Goal: Information Seeking & Learning: Compare options

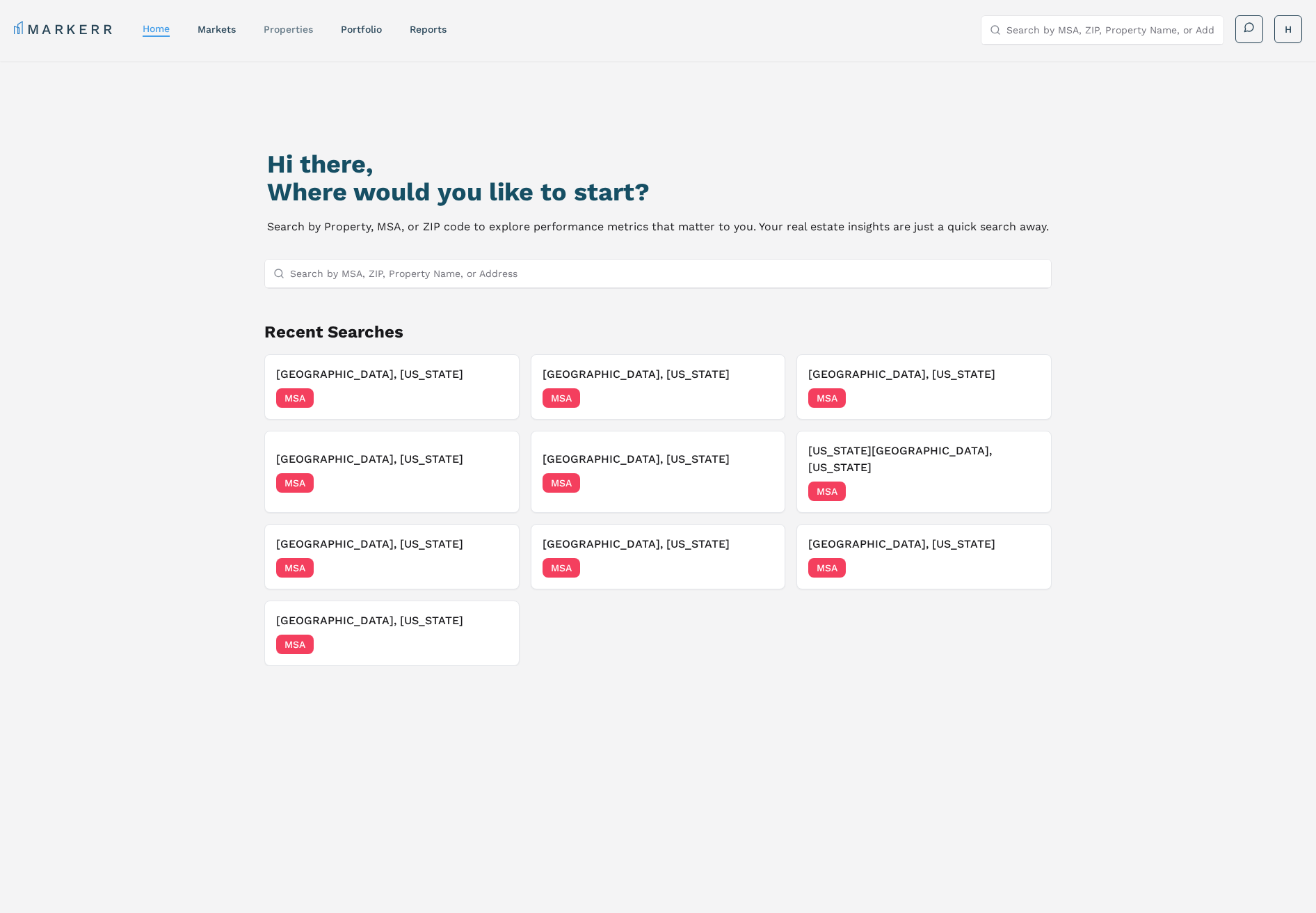
click at [279, 28] on link "properties" at bounding box center [288, 29] width 49 height 11
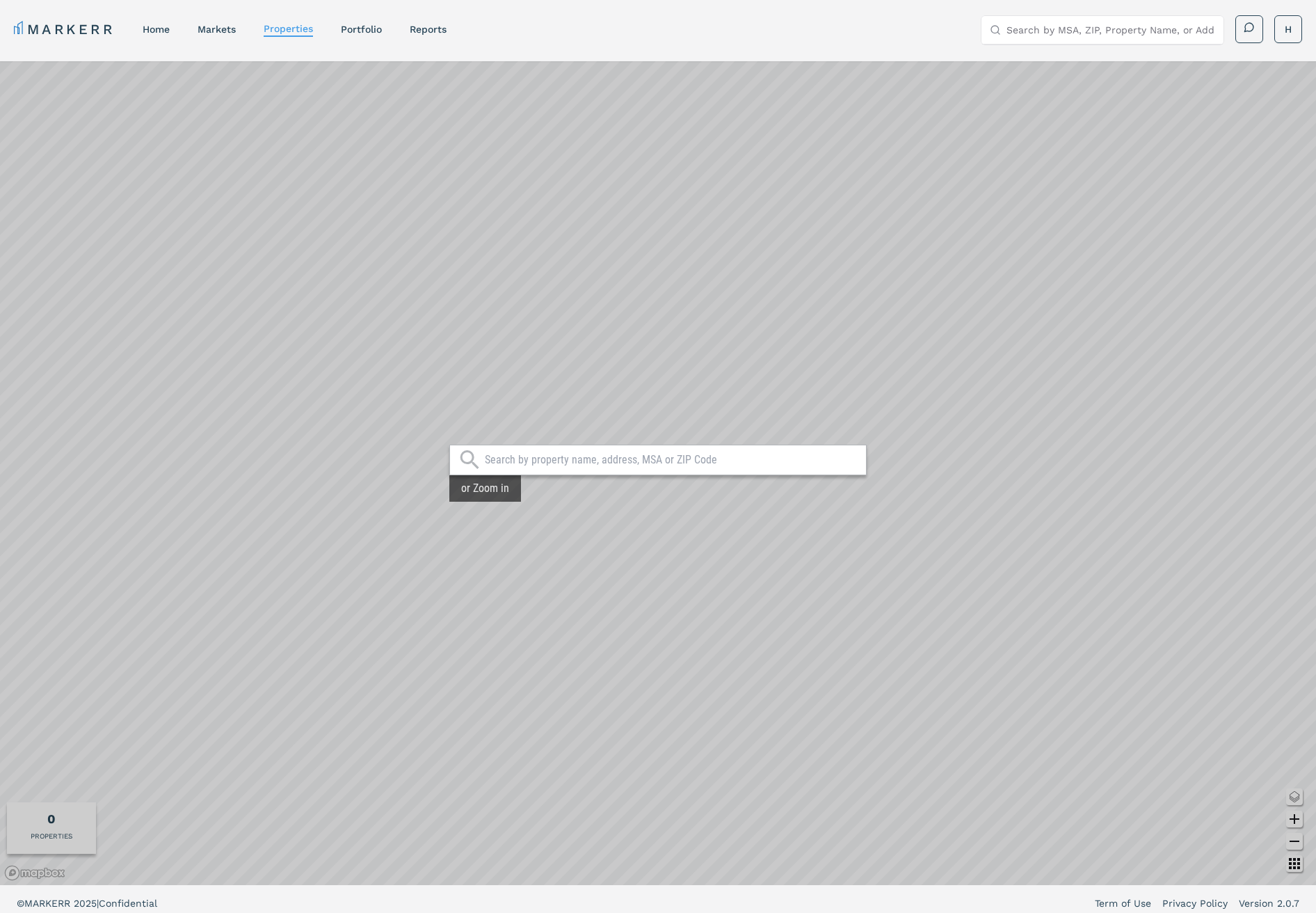
click at [582, 464] on input "text" at bounding box center [672, 460] width 375 height 14
type input "lower [PERSON_NAME] lofts"
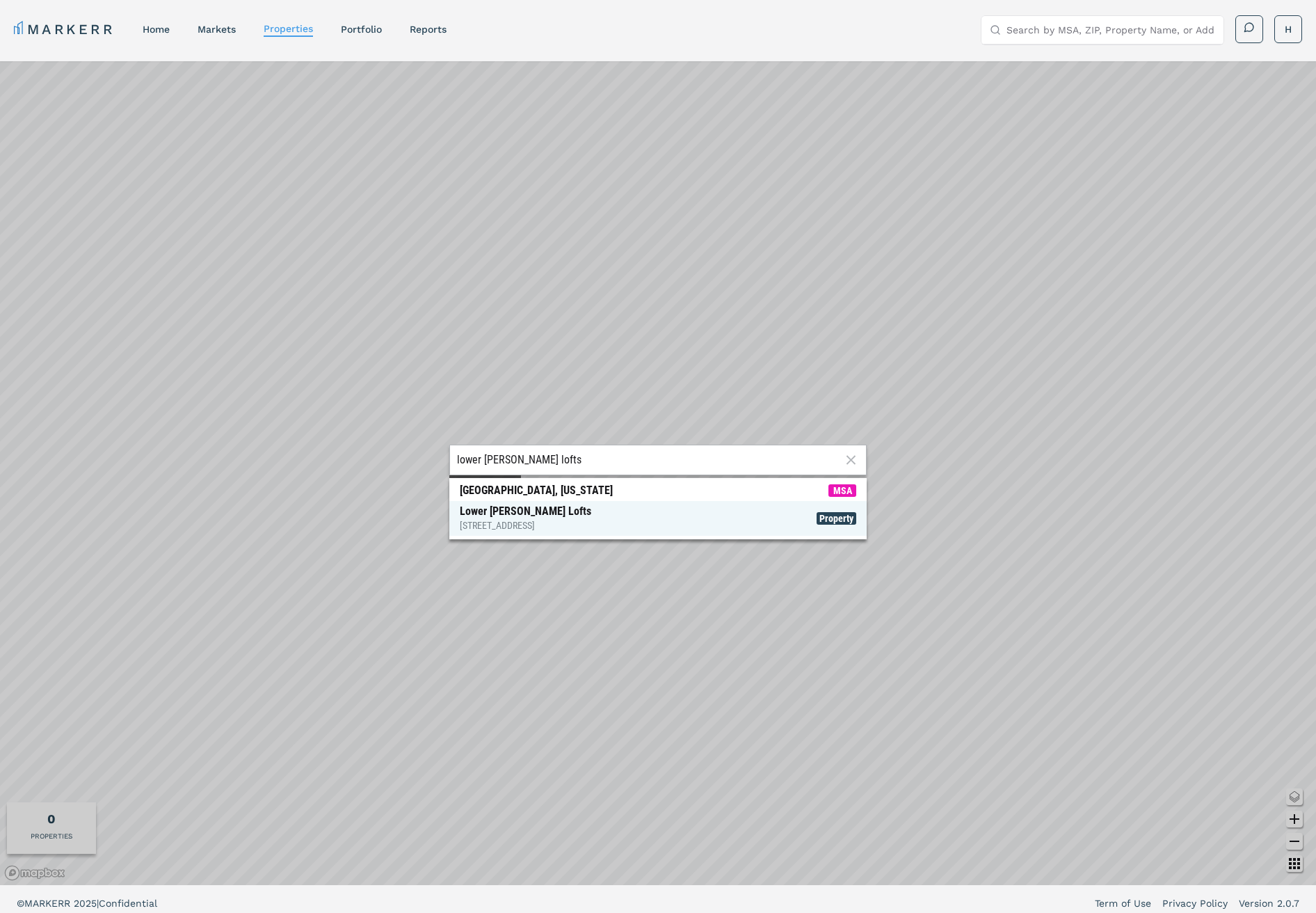
click at [538, 509] on div "Lower [PERSON_NAME] Lofts [STREET_ADDRESS]" at bounding box center [525, 519] width 131 height 28
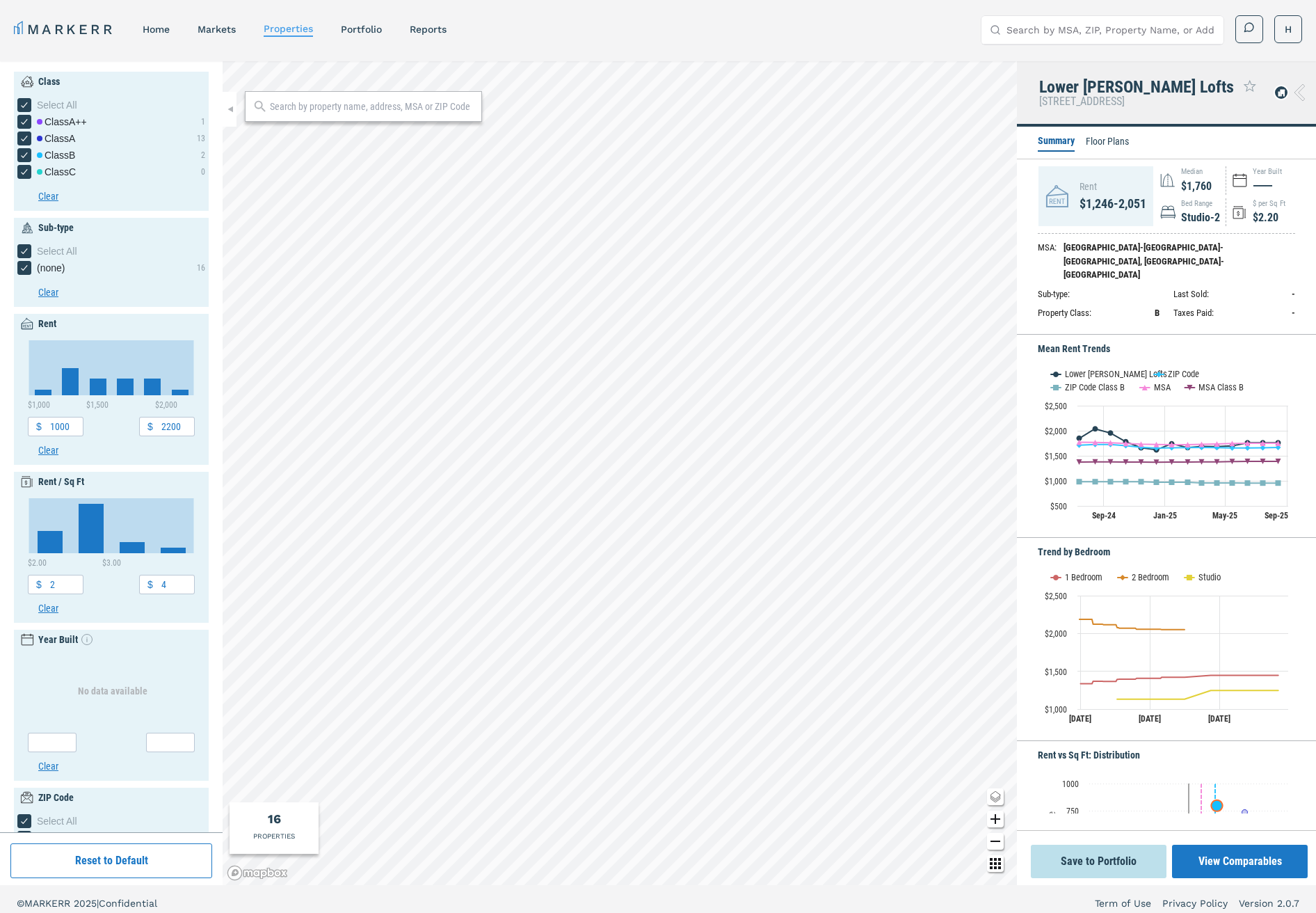
click at [1100, 140] on li "Floor Plans" at bounding box center [1107, 142] width 43 height 16
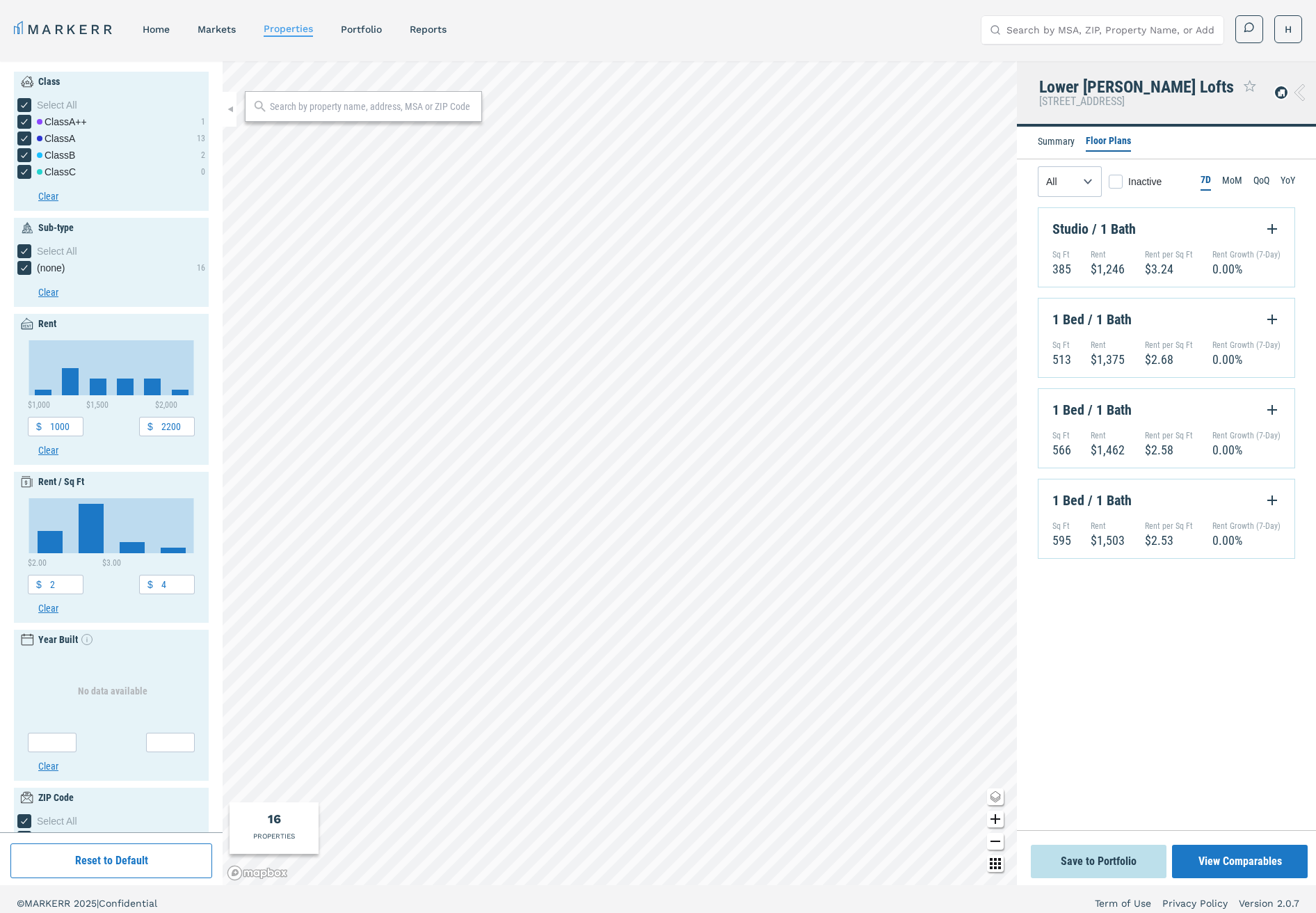
click at [1299, 95] on icon at bounding box center [1300, 92] width 10 height 16
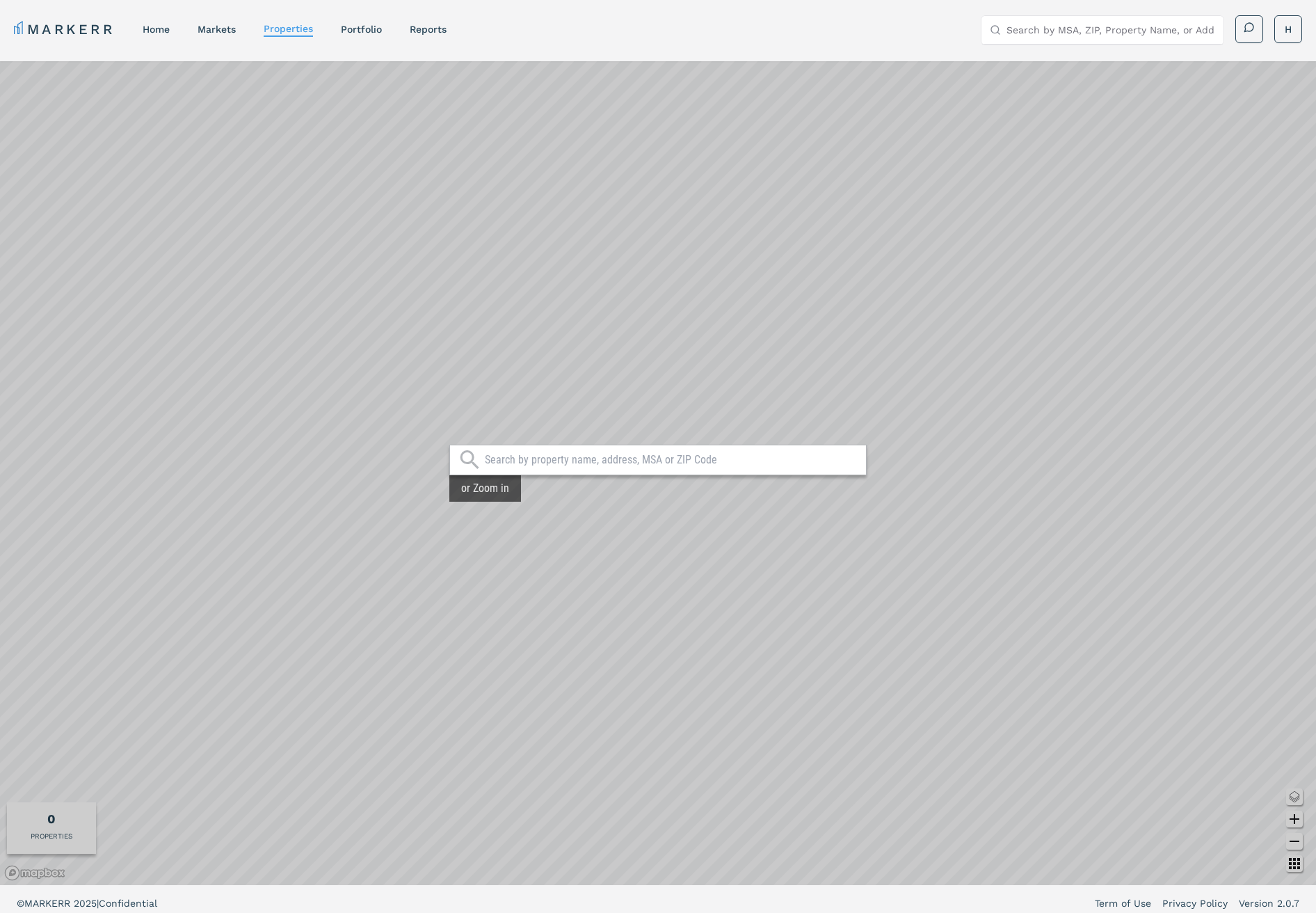
click at [540, 460] on input "text" at bounding box center [672, 460] width 375 height 14
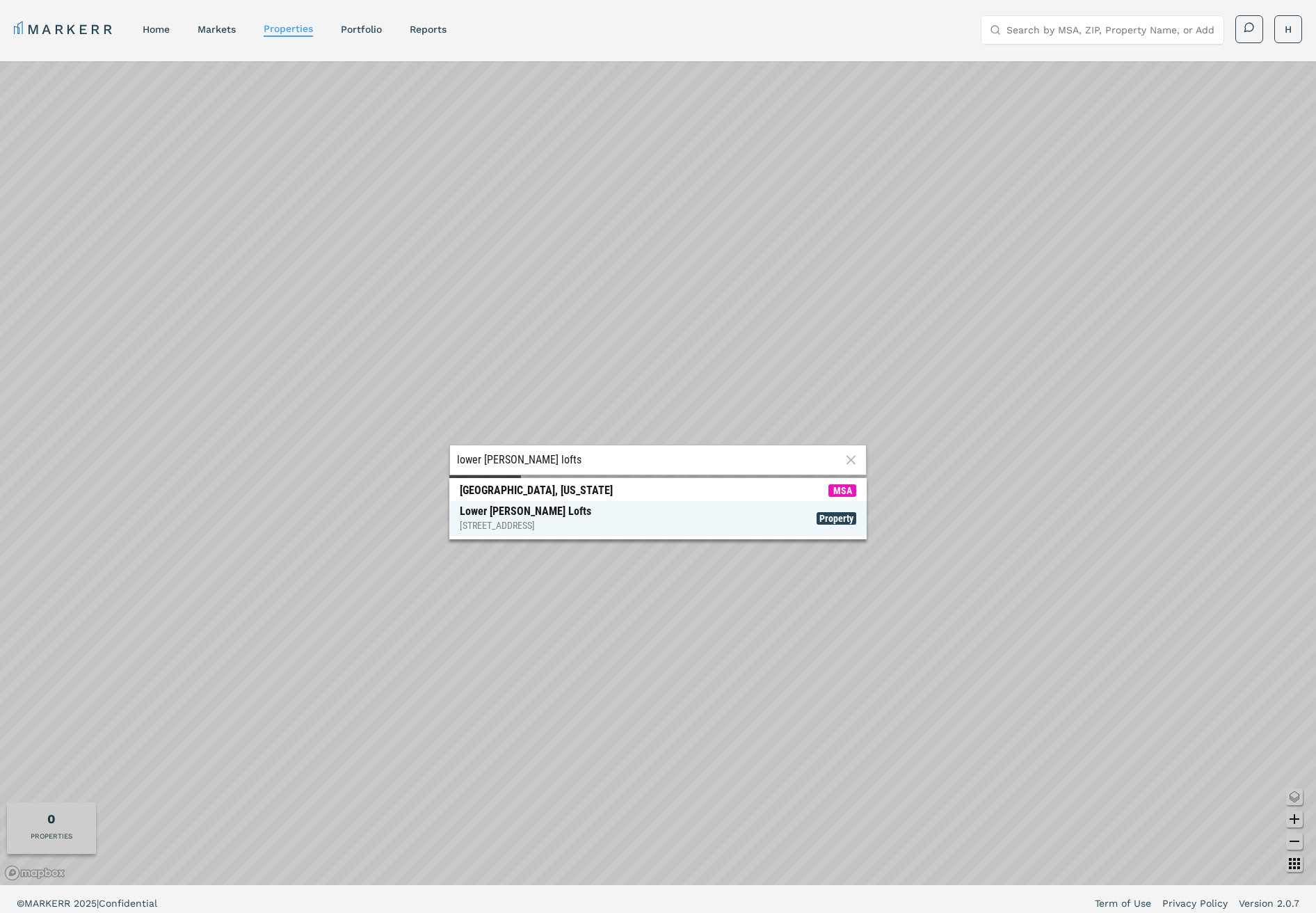
type input "lower [PERSON_NAME] lofts"
click at [514, 512] on div "Lower [PERSON_NAME] Lofts [STREET_ADDRESS]" at bounding box center [525, 519] width 131 height 28
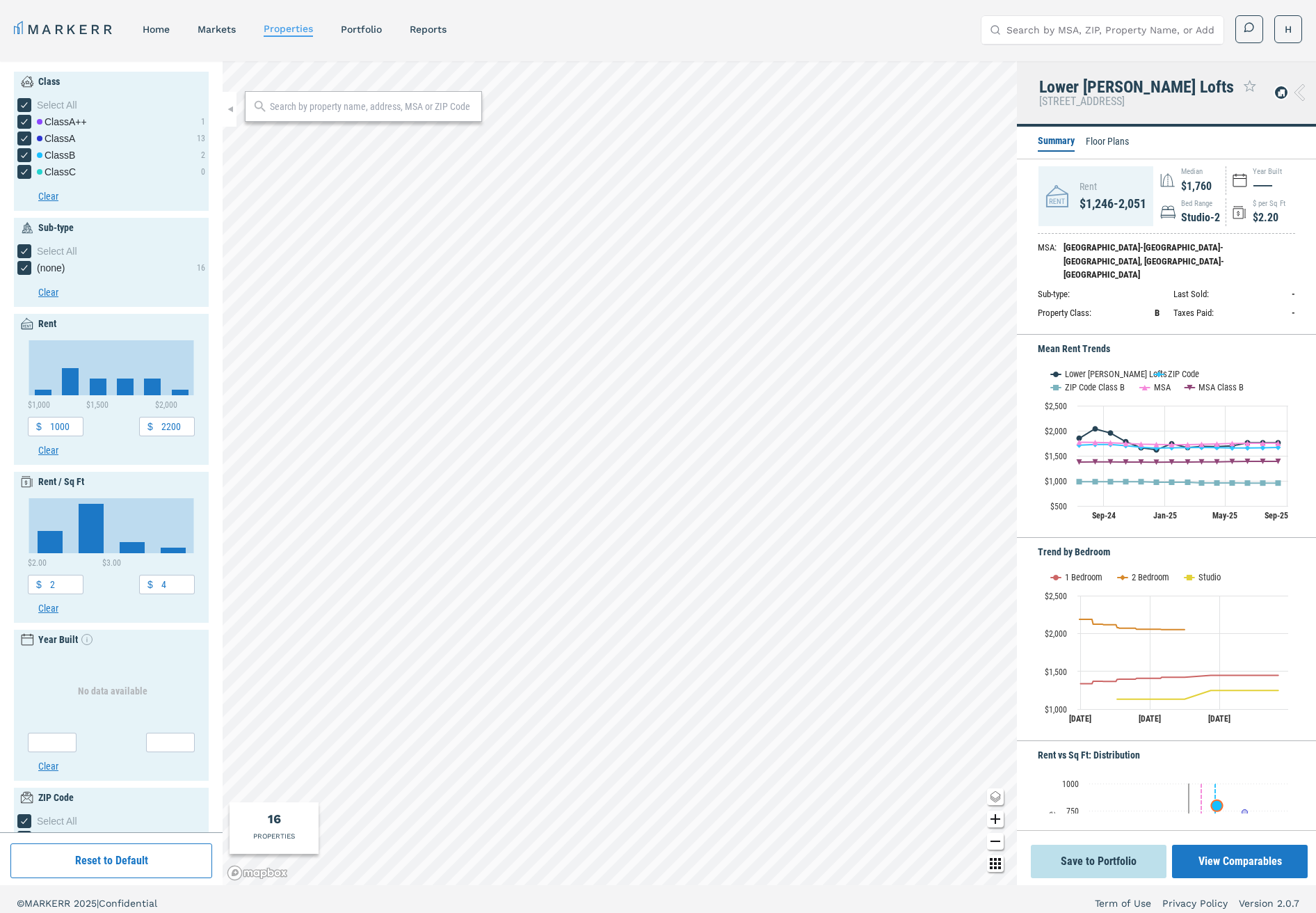
click at [1244, 112] on div "Lower [PERSON_NAME] Lofts [STREET_ADDRESS]" at bounding box center [1167, 94] width 299 height 66
click at [1281, 92] on icon at bounding box center [1281, 93] width 7 height 6
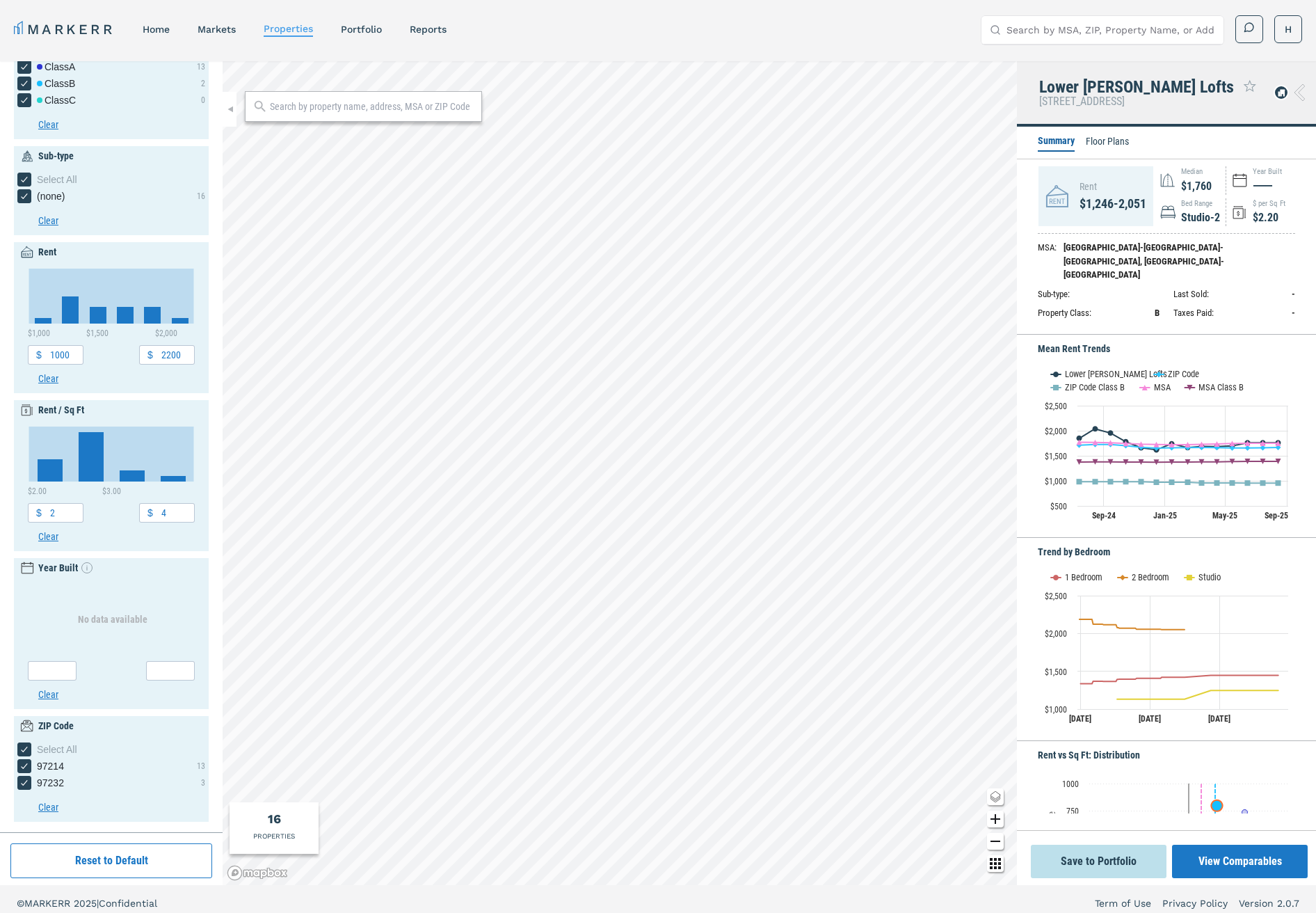
scroll to position [72, 0]
click at [1113, 139] on li "Floor Plans" at bounding box center [1107, 142] width 43 height 16
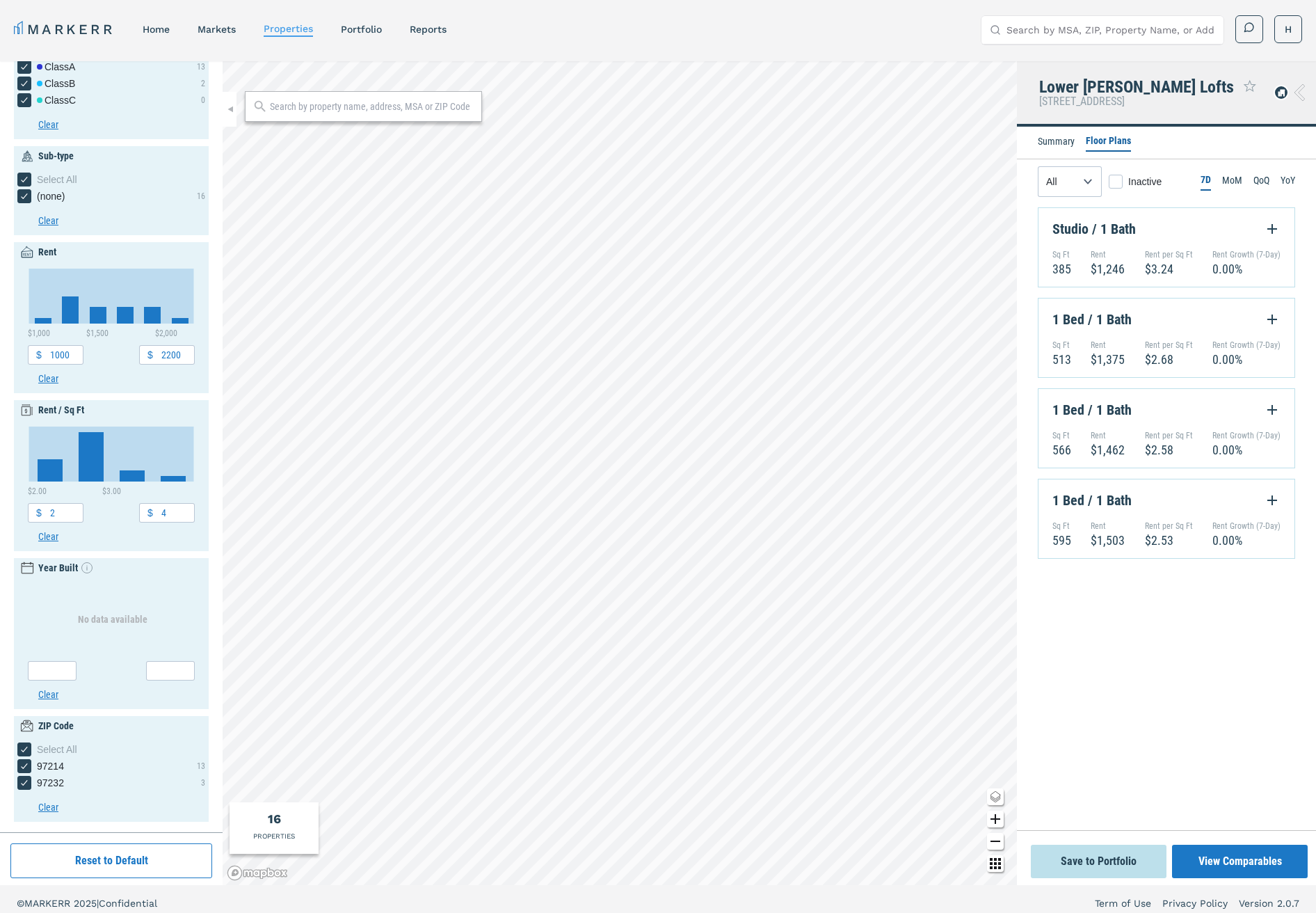
click at [1056, 140] on li "Summary" at bounding box center [1056, 142] width 37 height 16
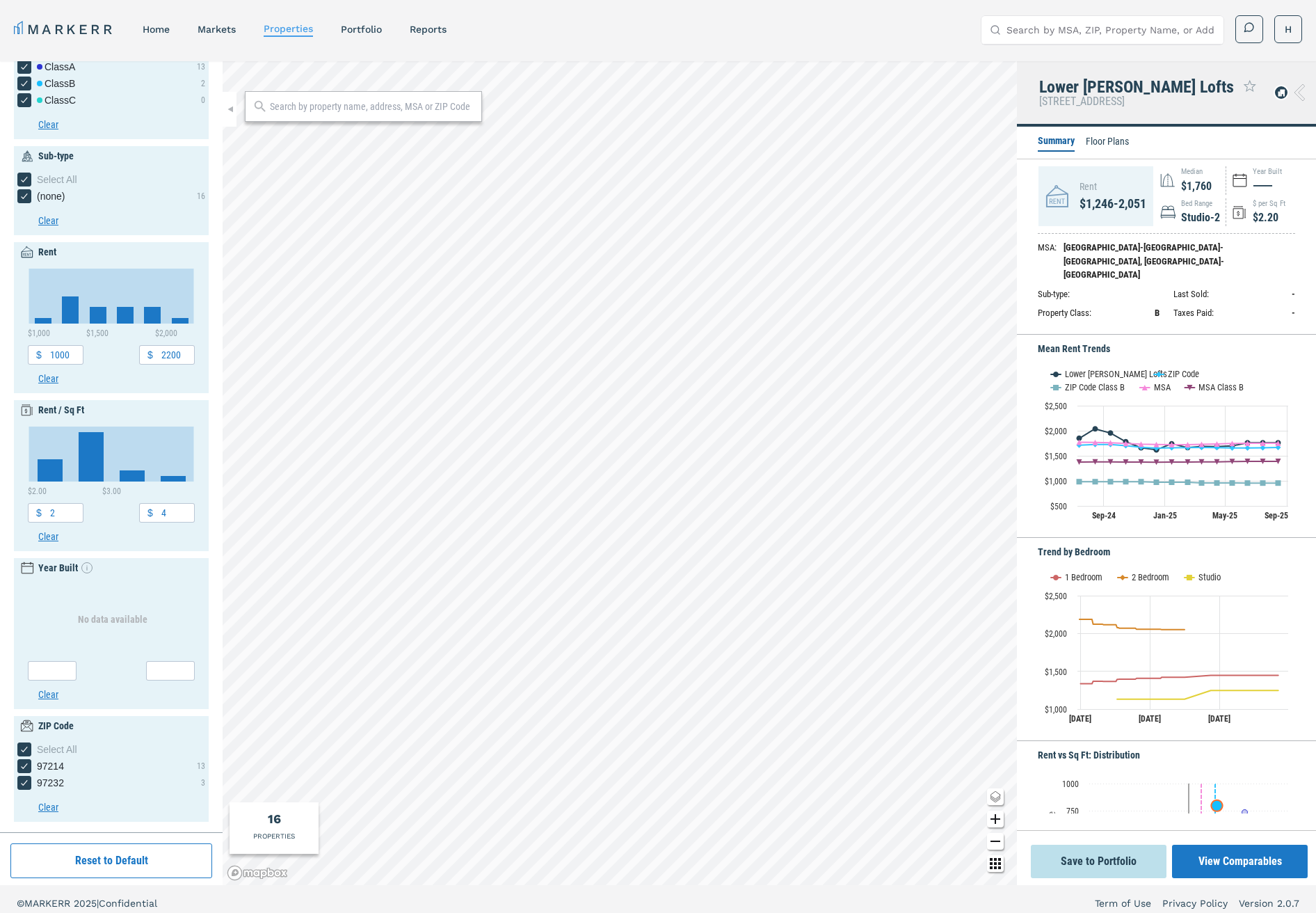
click at [1113, 92] on div "Lower [PERSON_NAME] Lofts" at bounding box center [1136, 87] width 195 height 18
click at [1240, 92] on div "Lower [PERSON_NAME] Lofts [STREET_ADDRESS]" at bounding box center [1167, 94] width 299 height 66
click at [1282, 92] on icon at bounding box center [1281, 93] width 7 height 6
click at [1234, 96] on div "Lower [PERSON_NAME] Lofts [STREET_ADDRESS]" at bounding box center [1167, 94] width 299 height 66
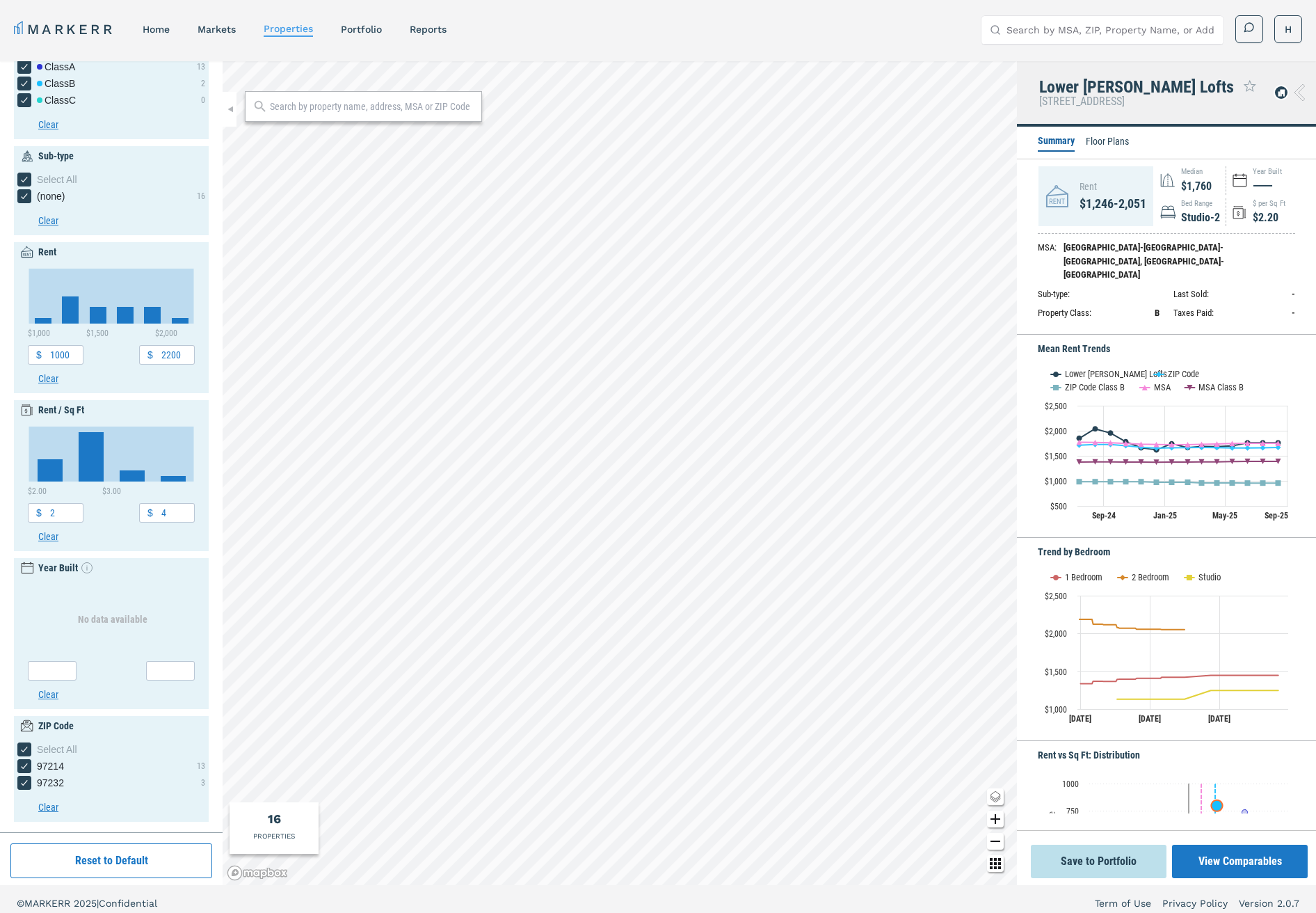
click at [1286, 92] on div at bounding box center [1282, 93] width 16 height 16
click at [1240, 86] on div "Lower [PERSON_NAME] Lofts [STREET_ADDRESS]" at bounding box center [1167, 94] width 299 height 66
click at [1174, 142] on div "Summary Floor Plans" at bounding box center [1167, 143] width 299 height 33
click at [1174, 142] on div "Summary Floor Plans" at bounding box center [1167, 143] width 299 height 33
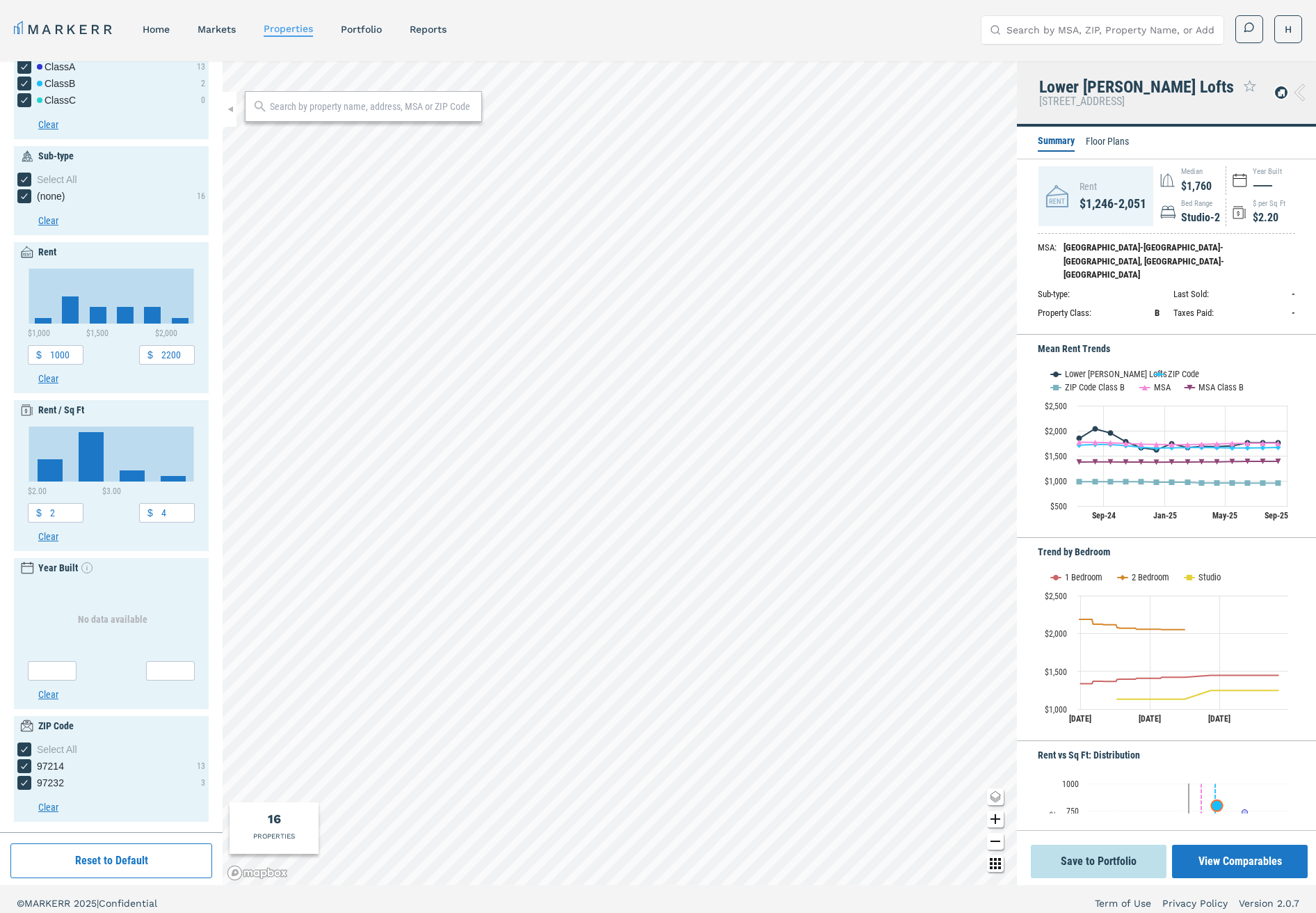
click at [1243, 83] on div "Lower [PERSON_NAME] Lofts [STREET_ADDRESS]" at bounding box center [1167, 94] width 299 height 66
click at [1106, 141] on li "Floor Plans" at bounding box center [1107, 142] width 43 height 16
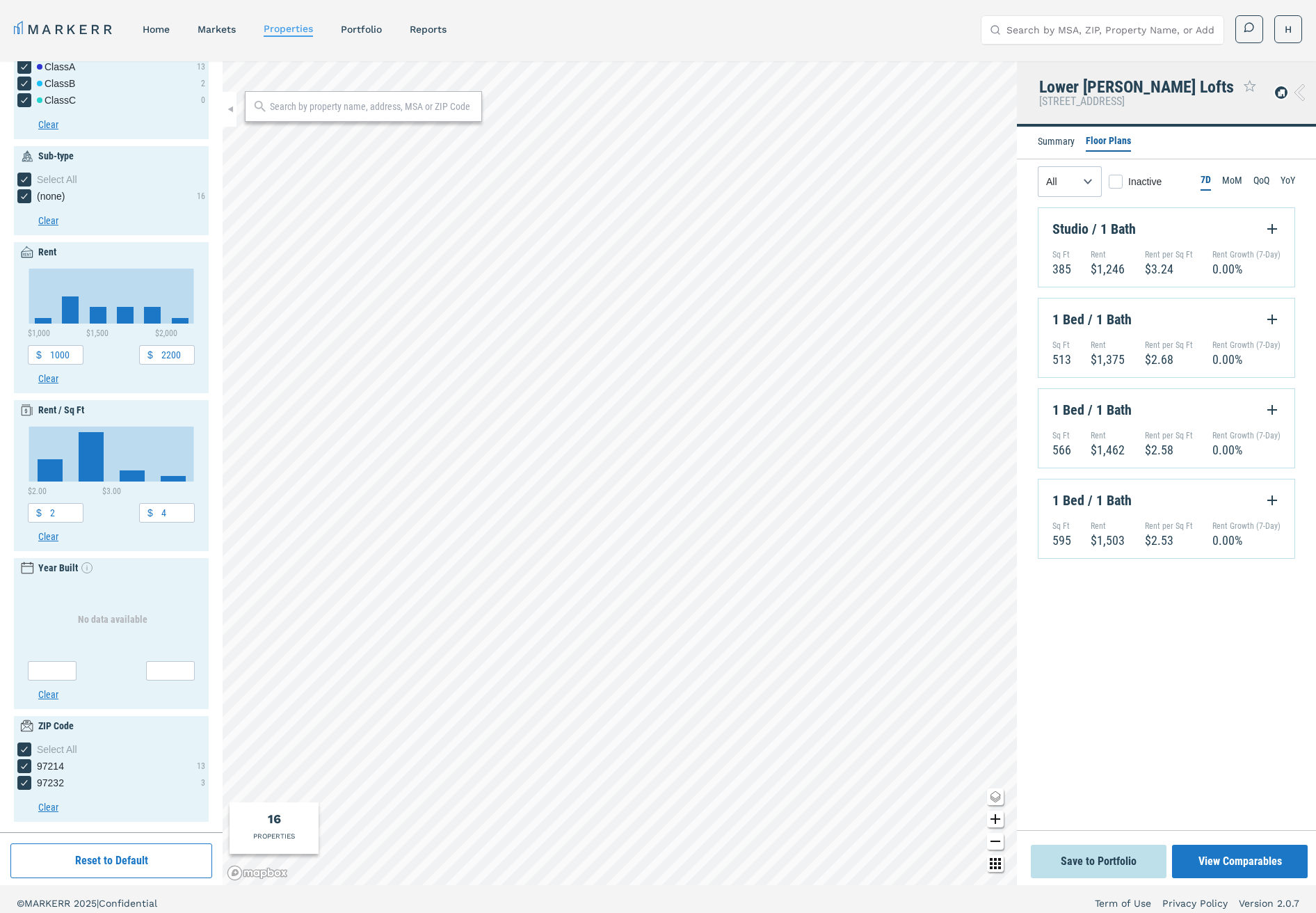
click at [1271, 230] on icon "Expand Floorplan Button" at bounding box center [1272, 229] width 9 height 9
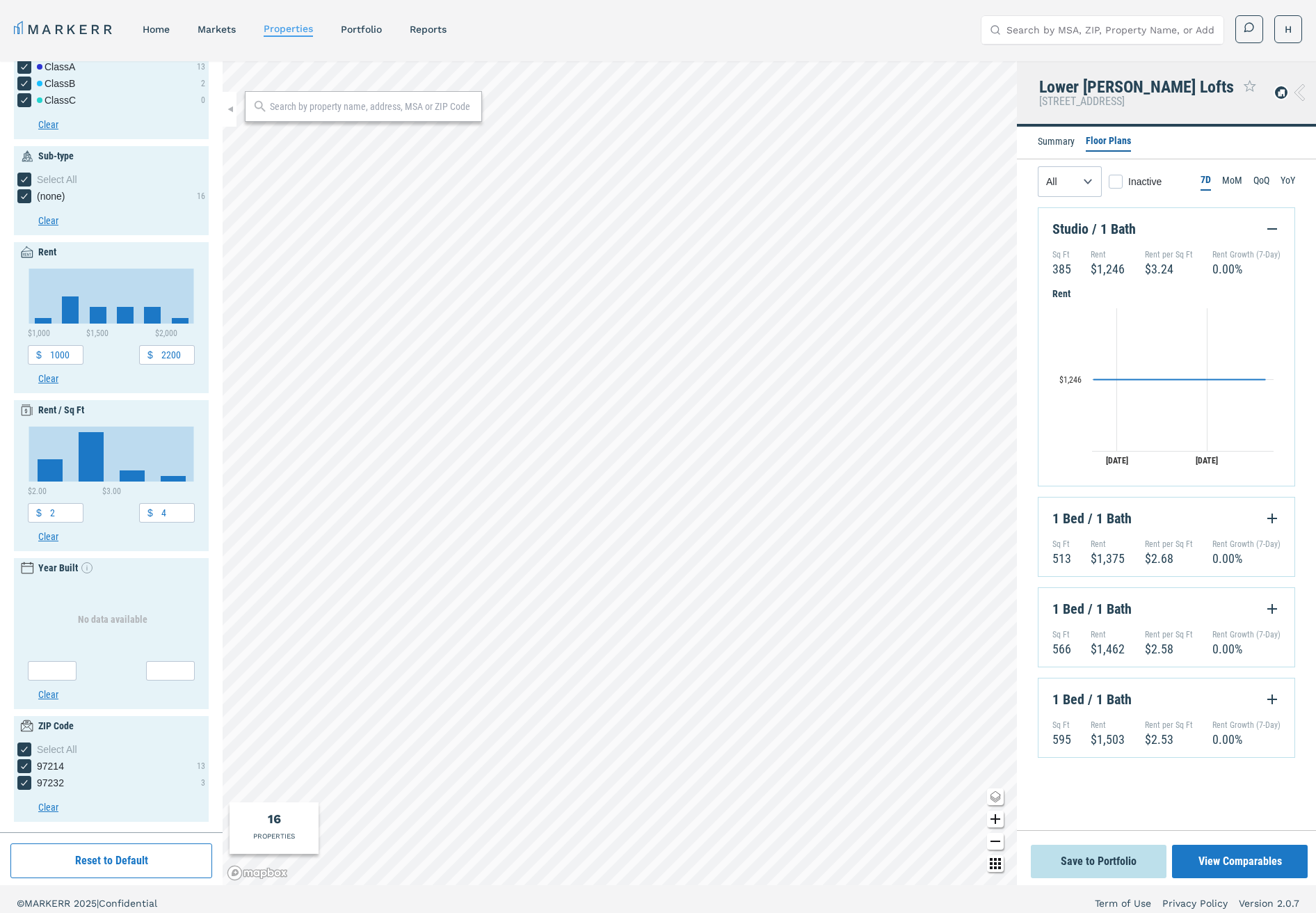
click at [1271, 230] on icon "Collapse Floorplan Button" at bounding box center [1272, 229] width 9 height 2
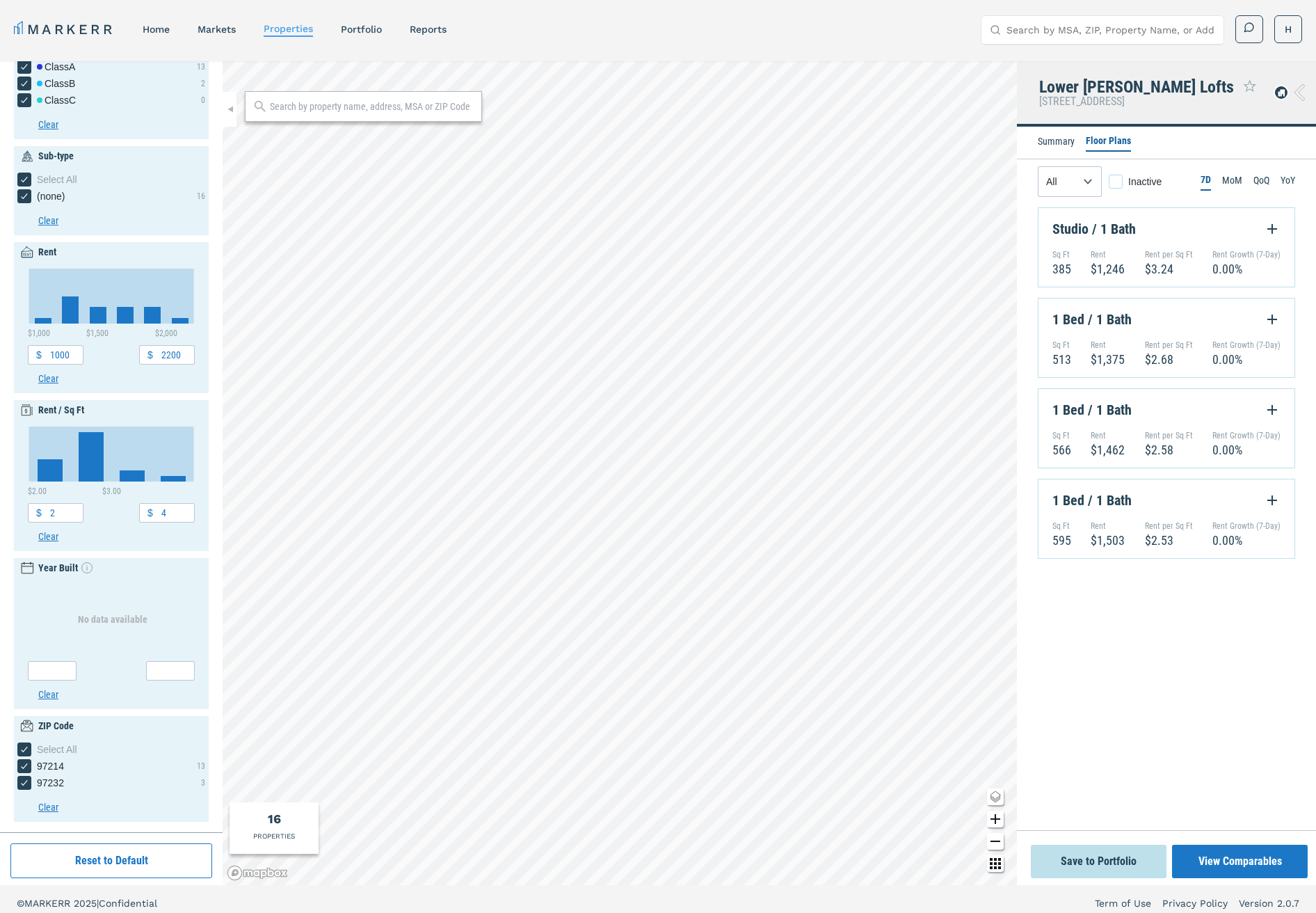
click at [1116, 177] on div "Inactive checkbox input" at bounding box center [1116, 182] width 14 height 14
click at [1116, 177] on input "Inactive" at bounding box center [1113, 179] width 9 height 9
checkbox input "true"
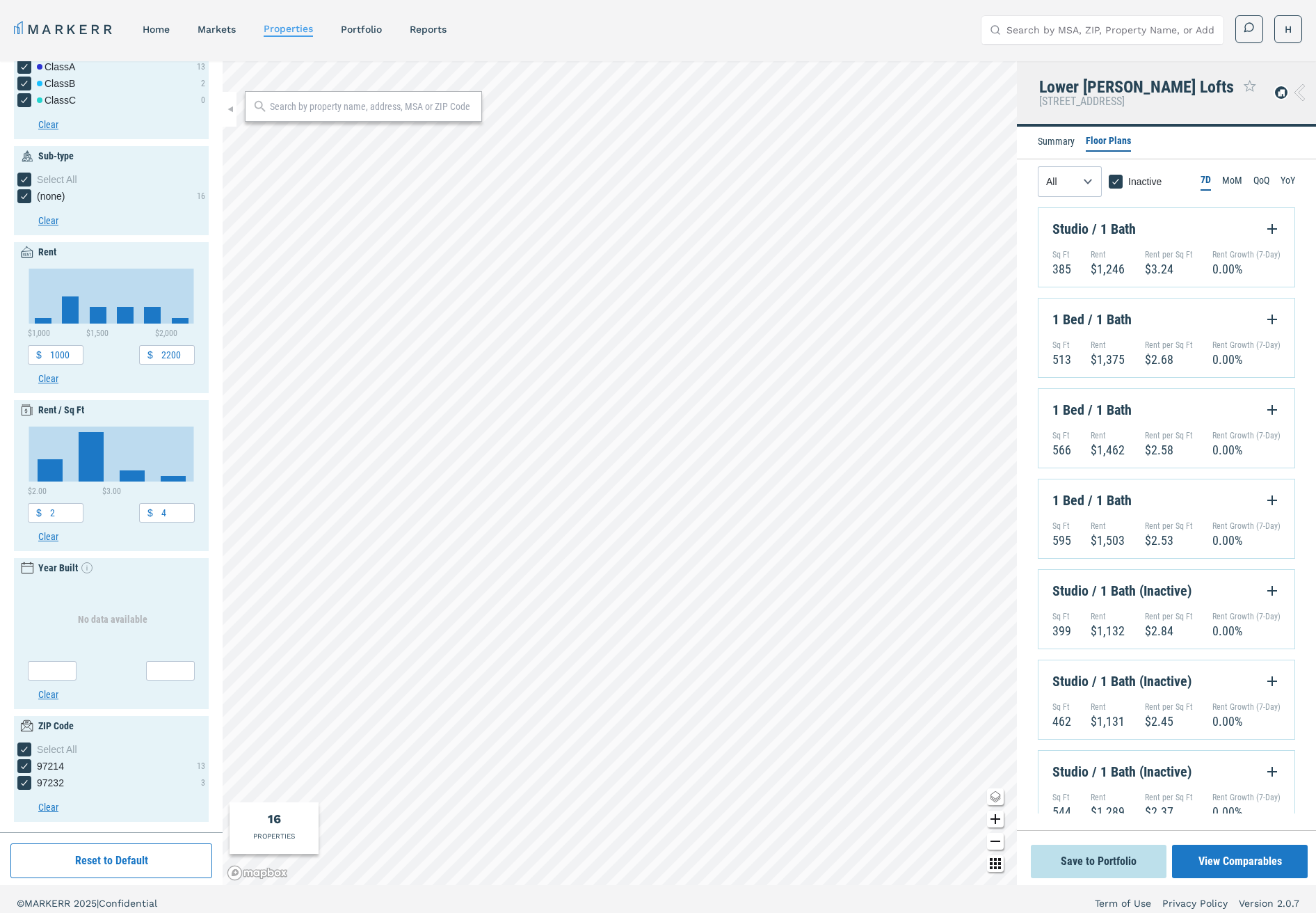
scroll to position [0, 0]
click at [1215, 860] on button "View Comparables" at bounding box center [1240, 861] width 136 height 34
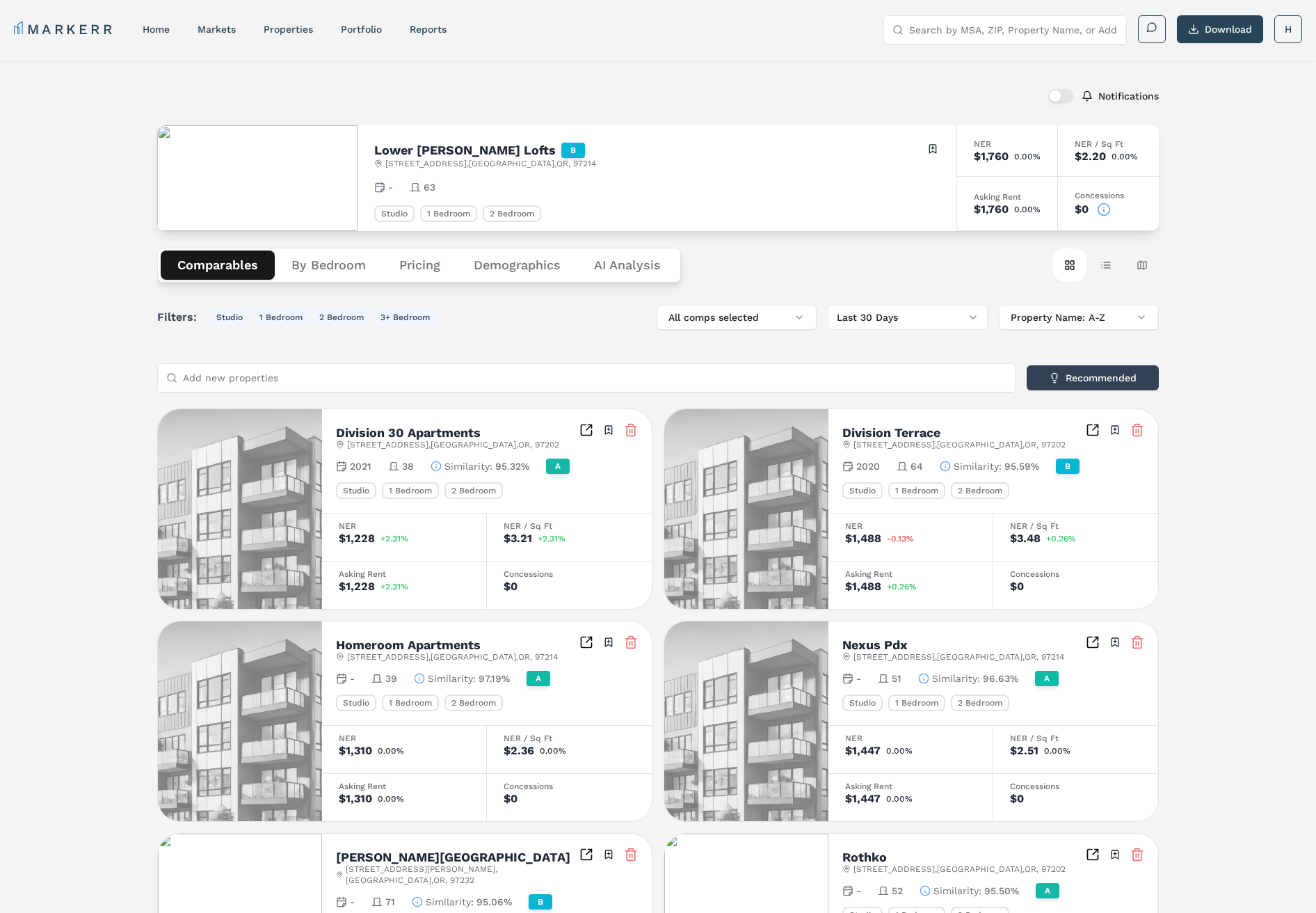
click at [332, 265] on button "By Bedroom" at bounding box center [328, 264] width 108 height 29
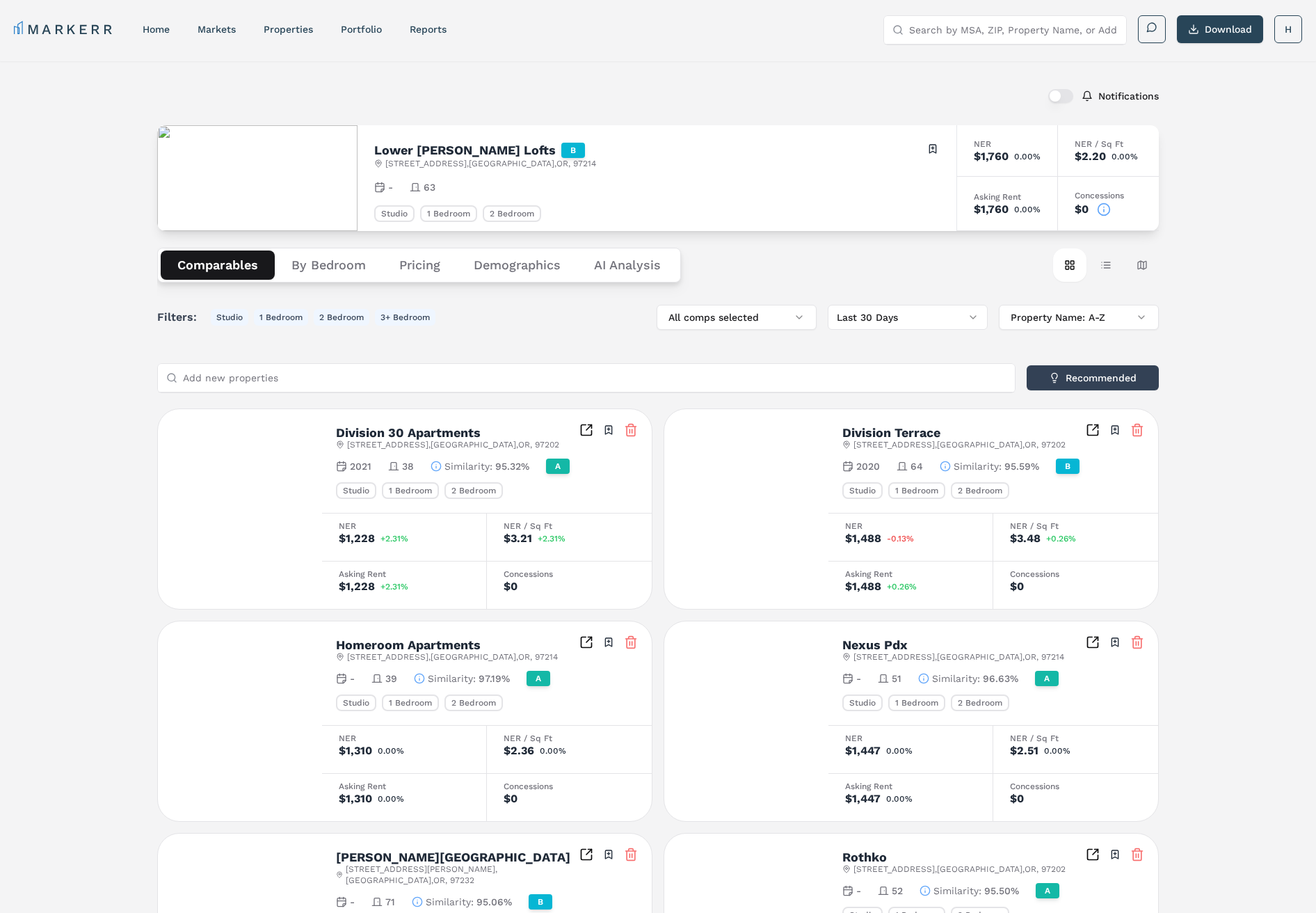
click at [247, 258] on button "Comparables" at bounding box center [218, 264] width 114 height 29
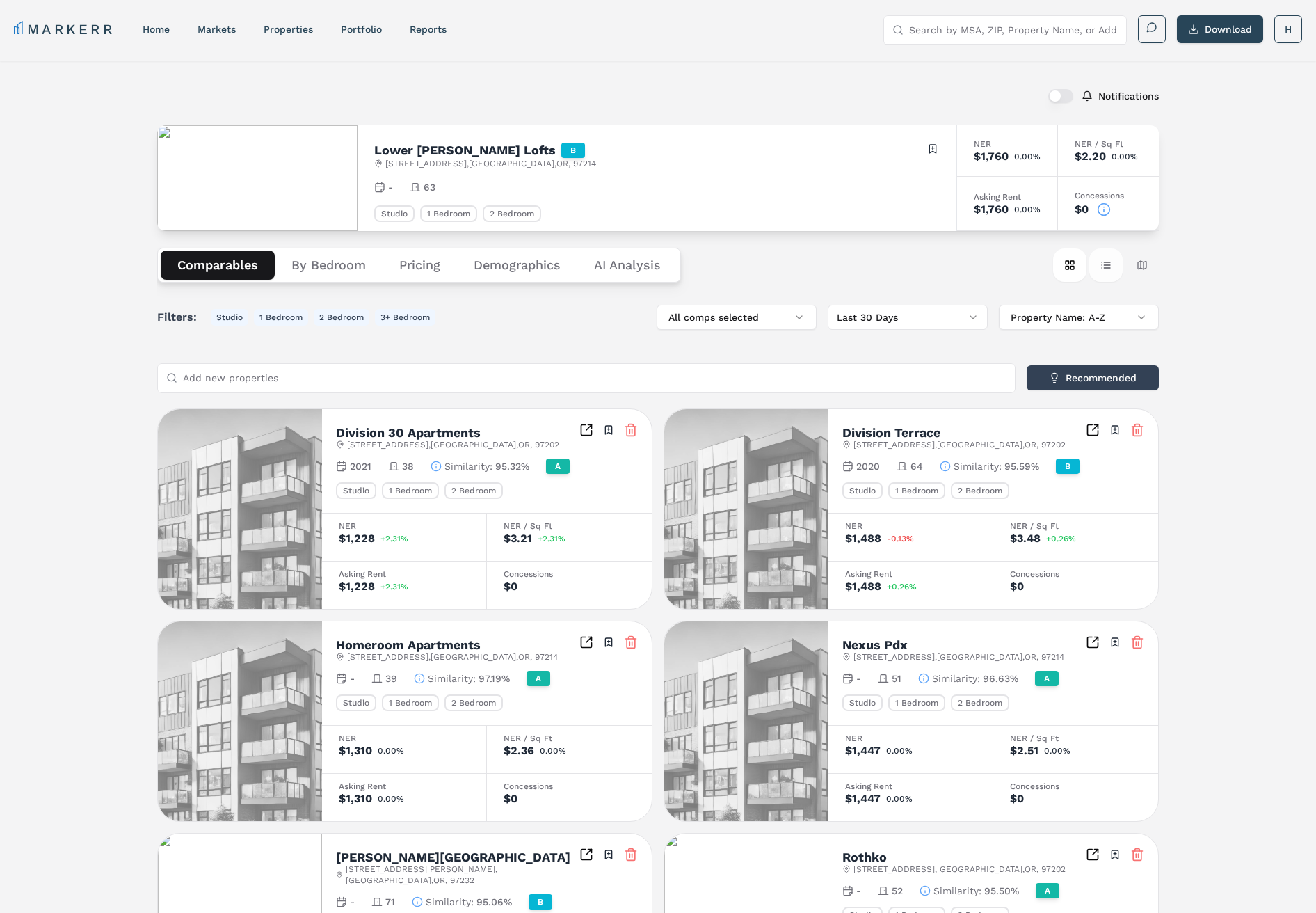
click at [1105, 264] on button "Table view" at bounding box center [1106, 265] width 34 height 34
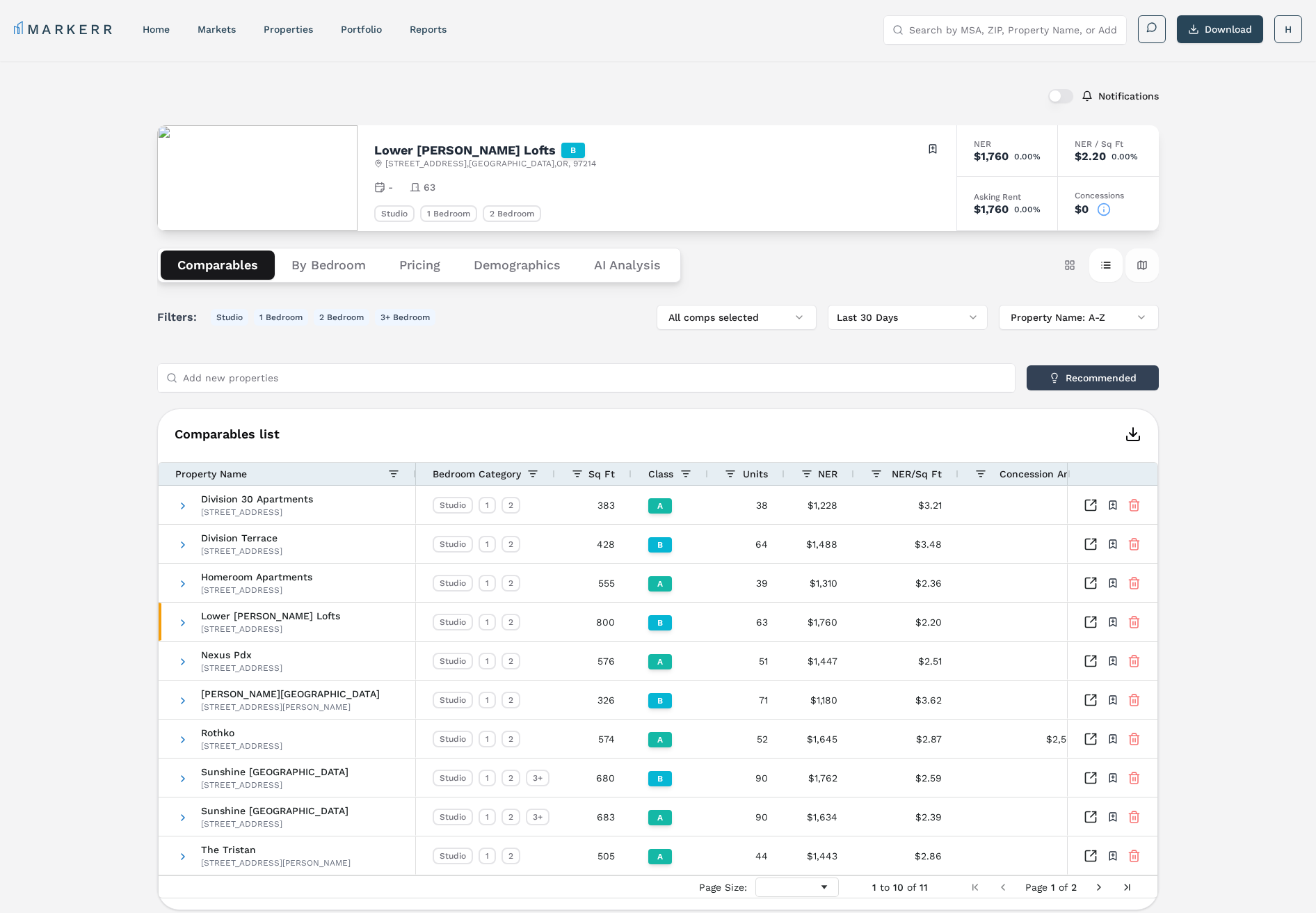
click at [1146, 263] on button "Map view" at bounding box center [1142, 265] width 34 height 34
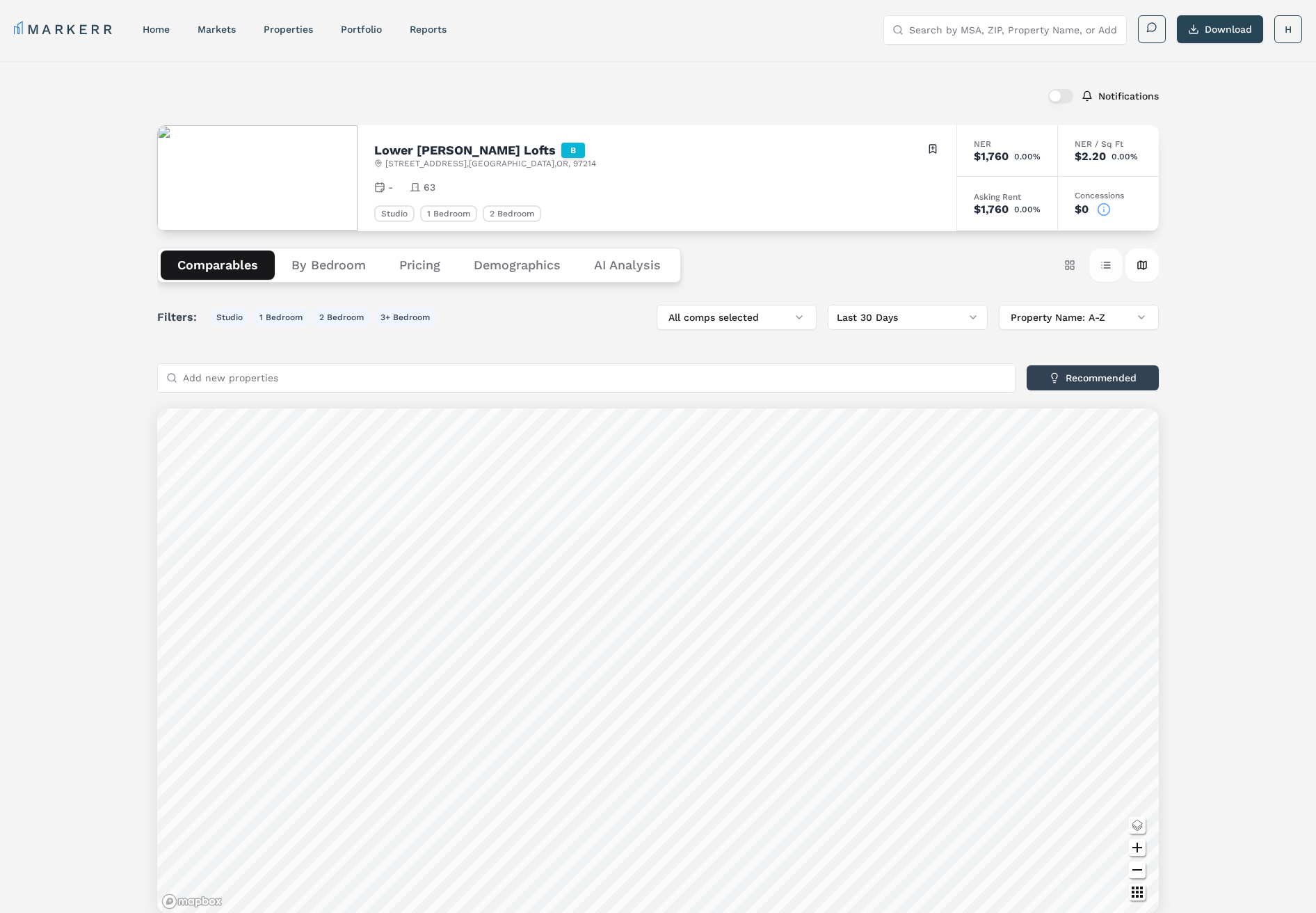
click at [1110, 265] on button "Table view" at bounding box center [1106, 265] width 34 height 34
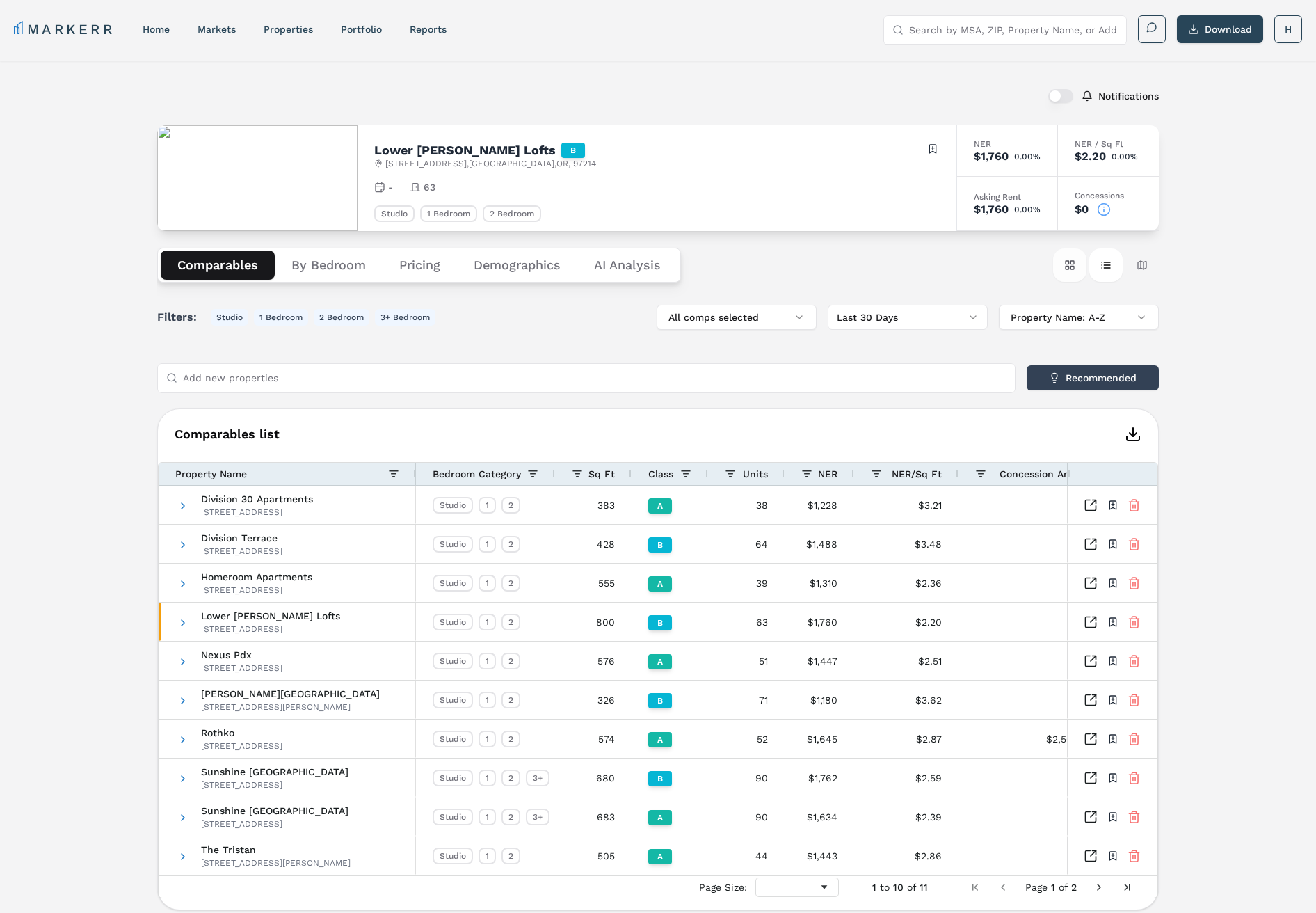
click at [1070, 267] on button "Card view" at bounding box center [1070, 265] width 34 height 34
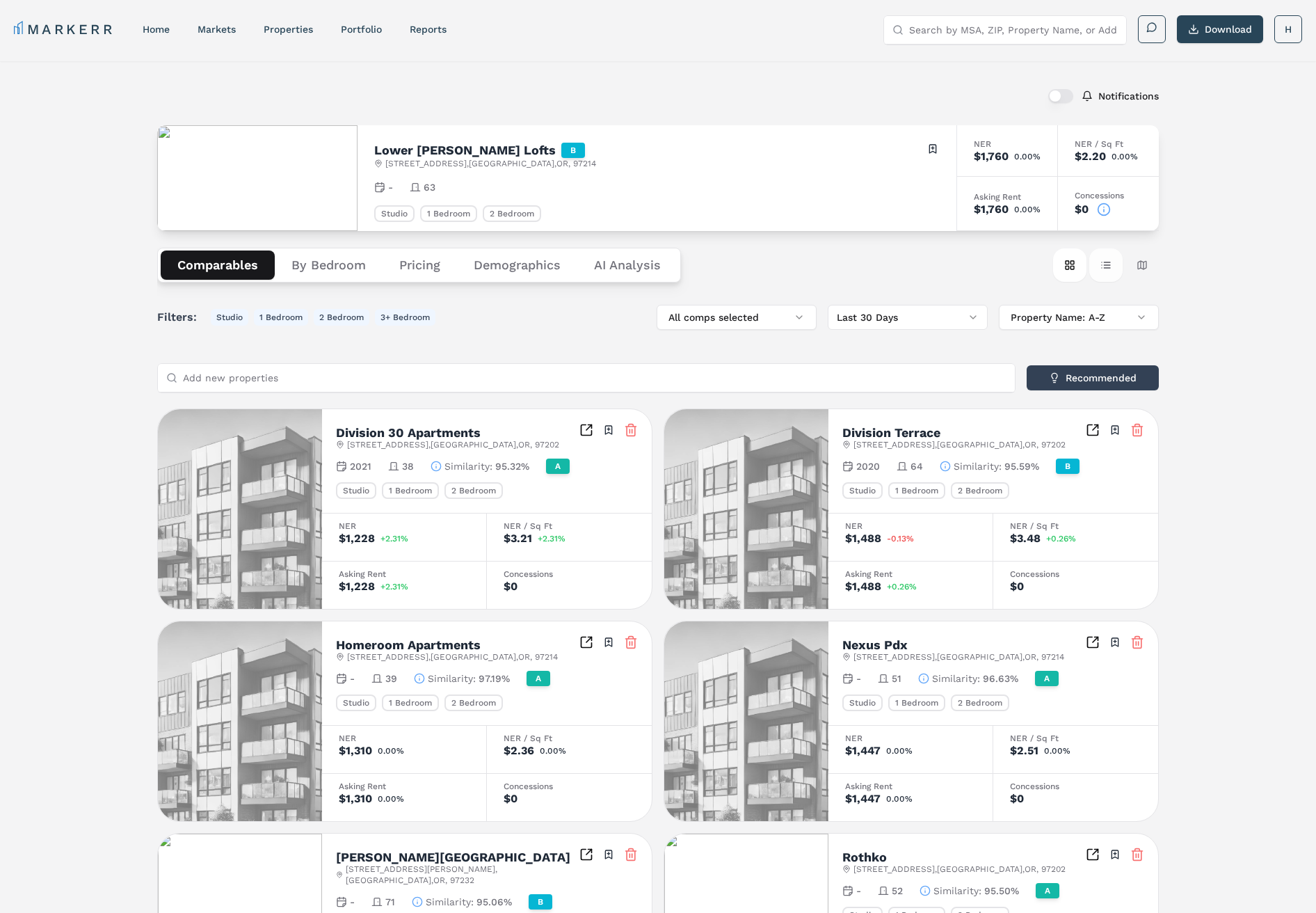
click at [1106, 266] on button "Table view" at bounding box center [1106, 265] width 34 height 34
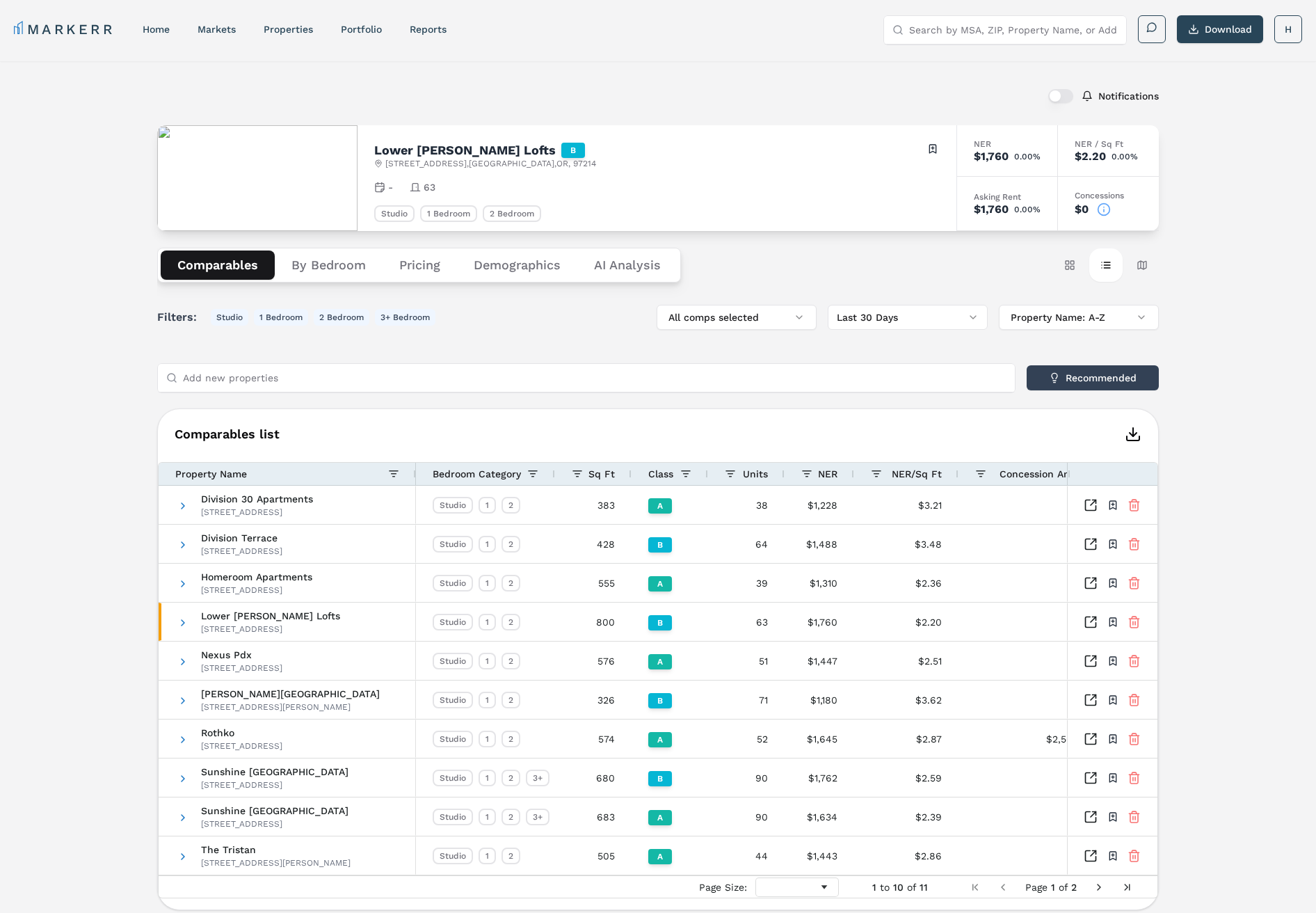
click at [678, 88] on div "Notifications" at bounding box center [658, 96] width 1002 height 36
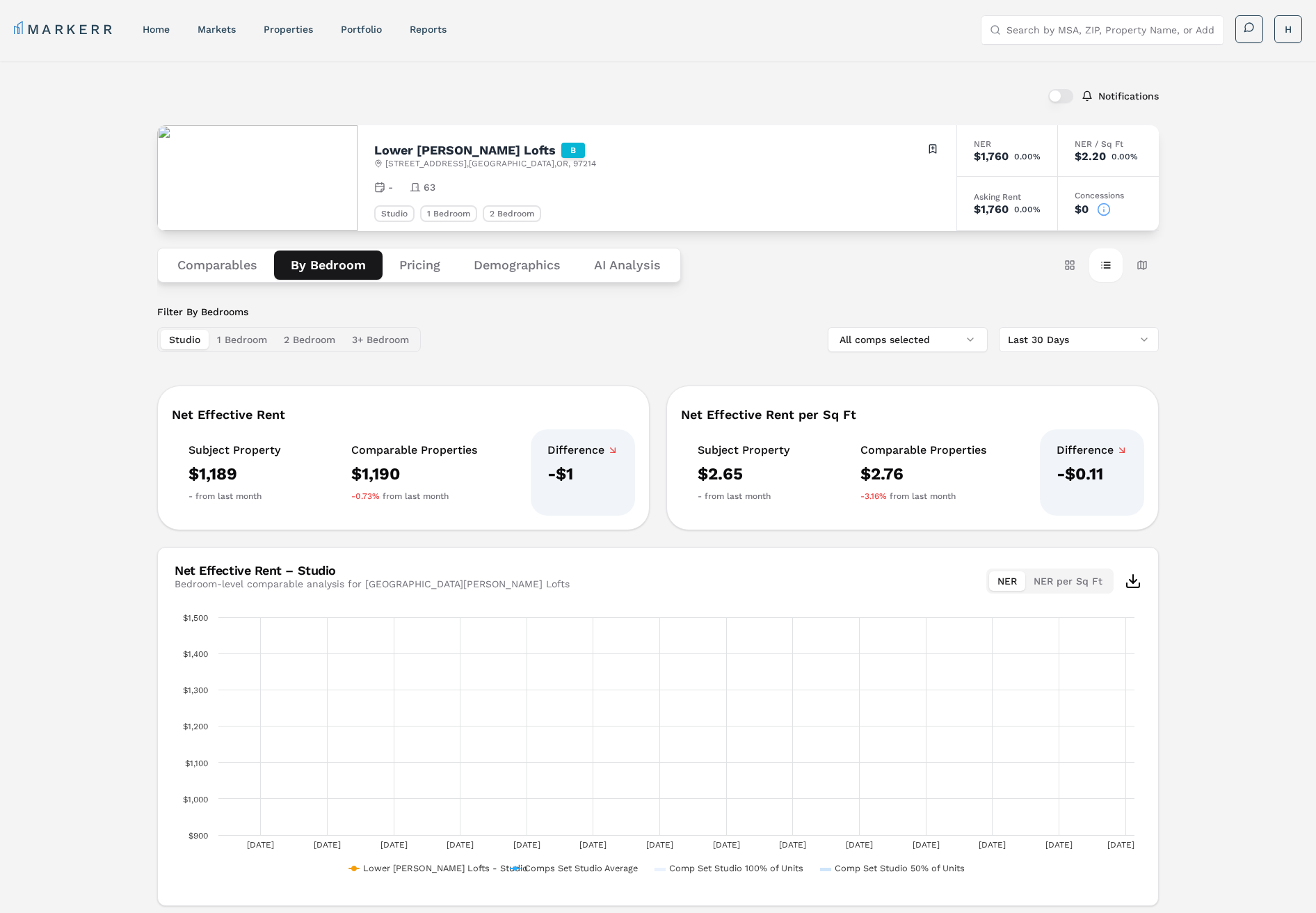
click at [325, 265] on button "By Bedroom" at bounding box center [328, 264] width 109 height 29
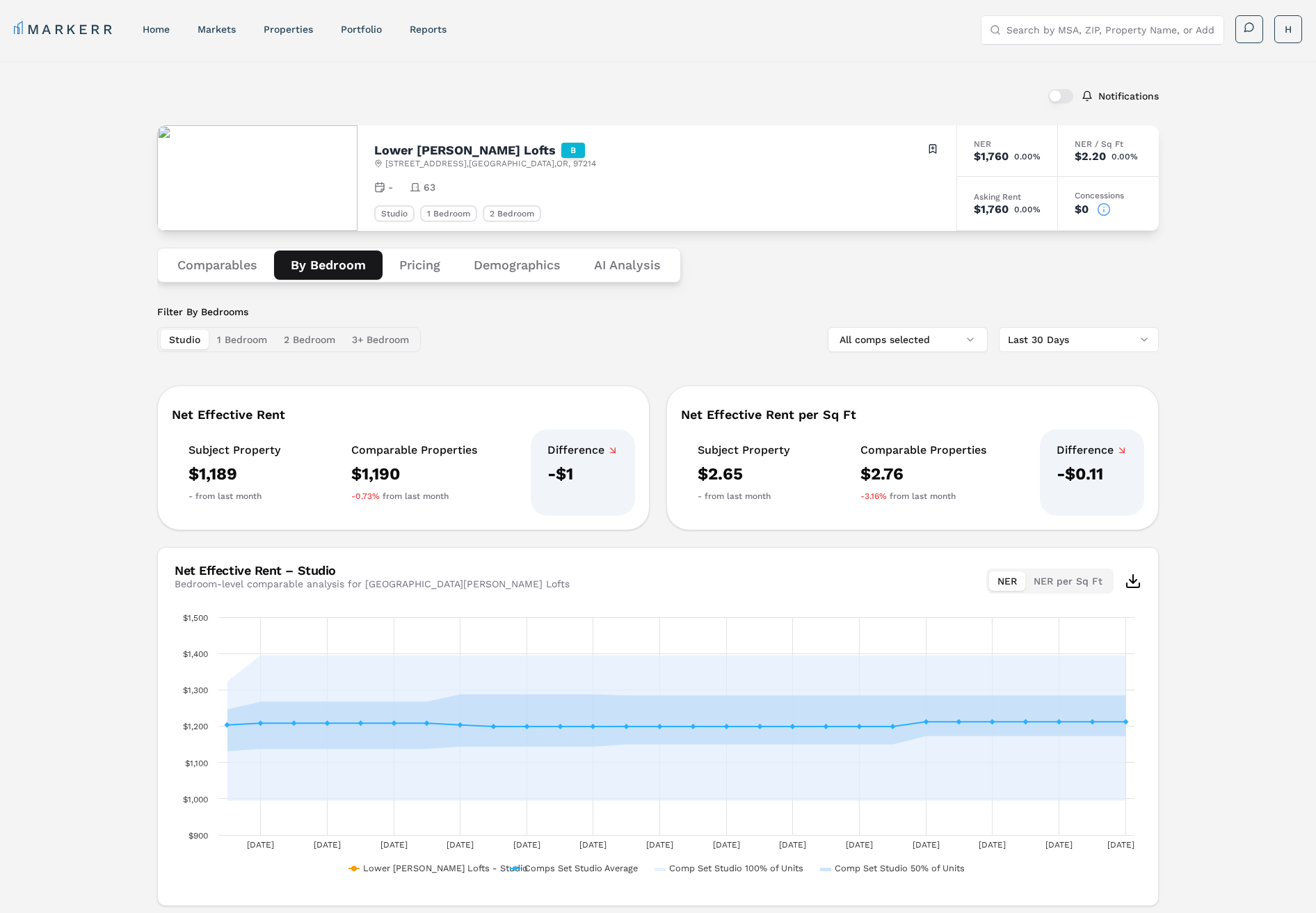
click at [423, 268] on button "Pricing" at bounding box center [419, 264] width 74 height 29
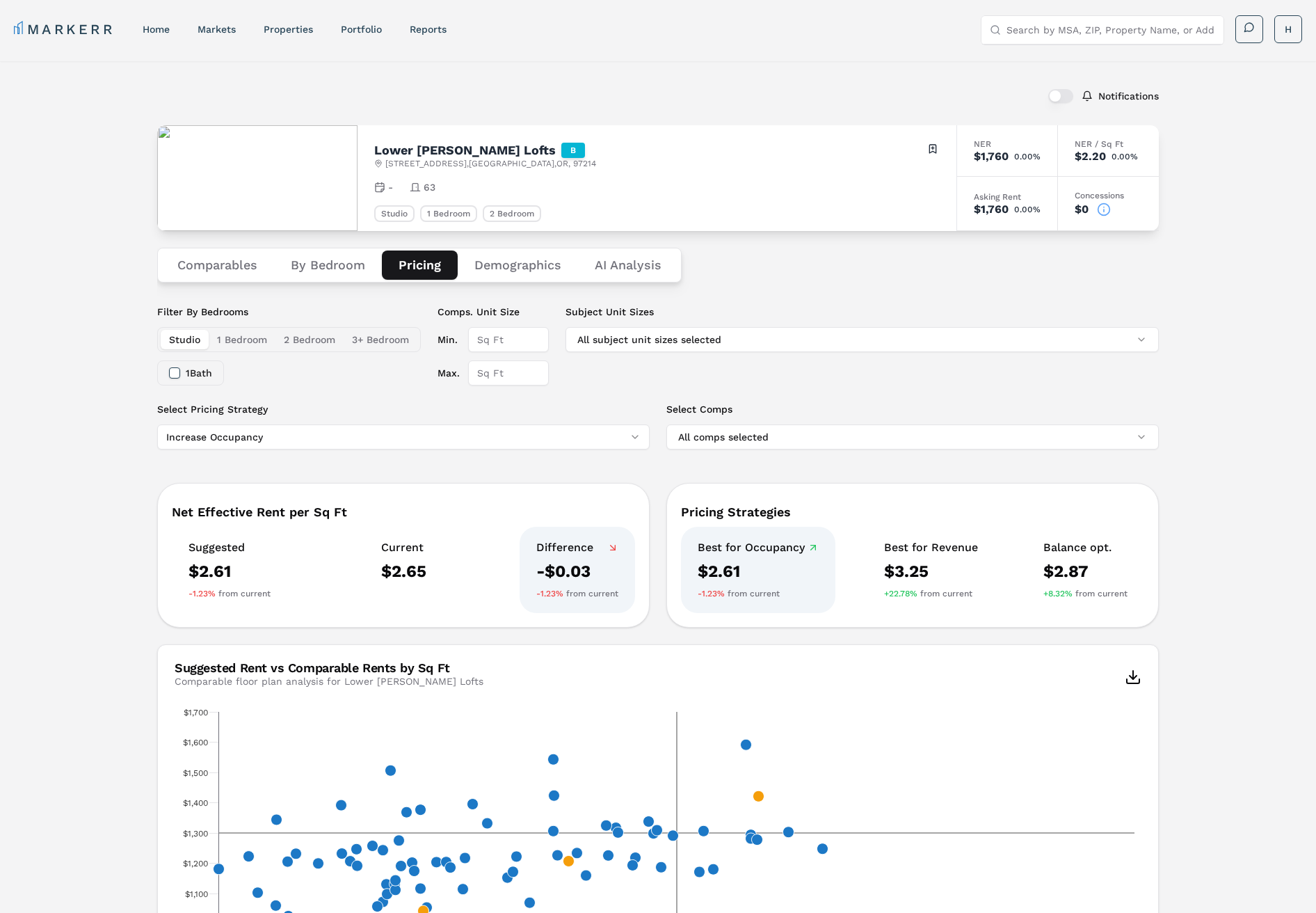
click at [515, 260] on button "Demographics" at bounding box center [518, 264] width 120 height 29
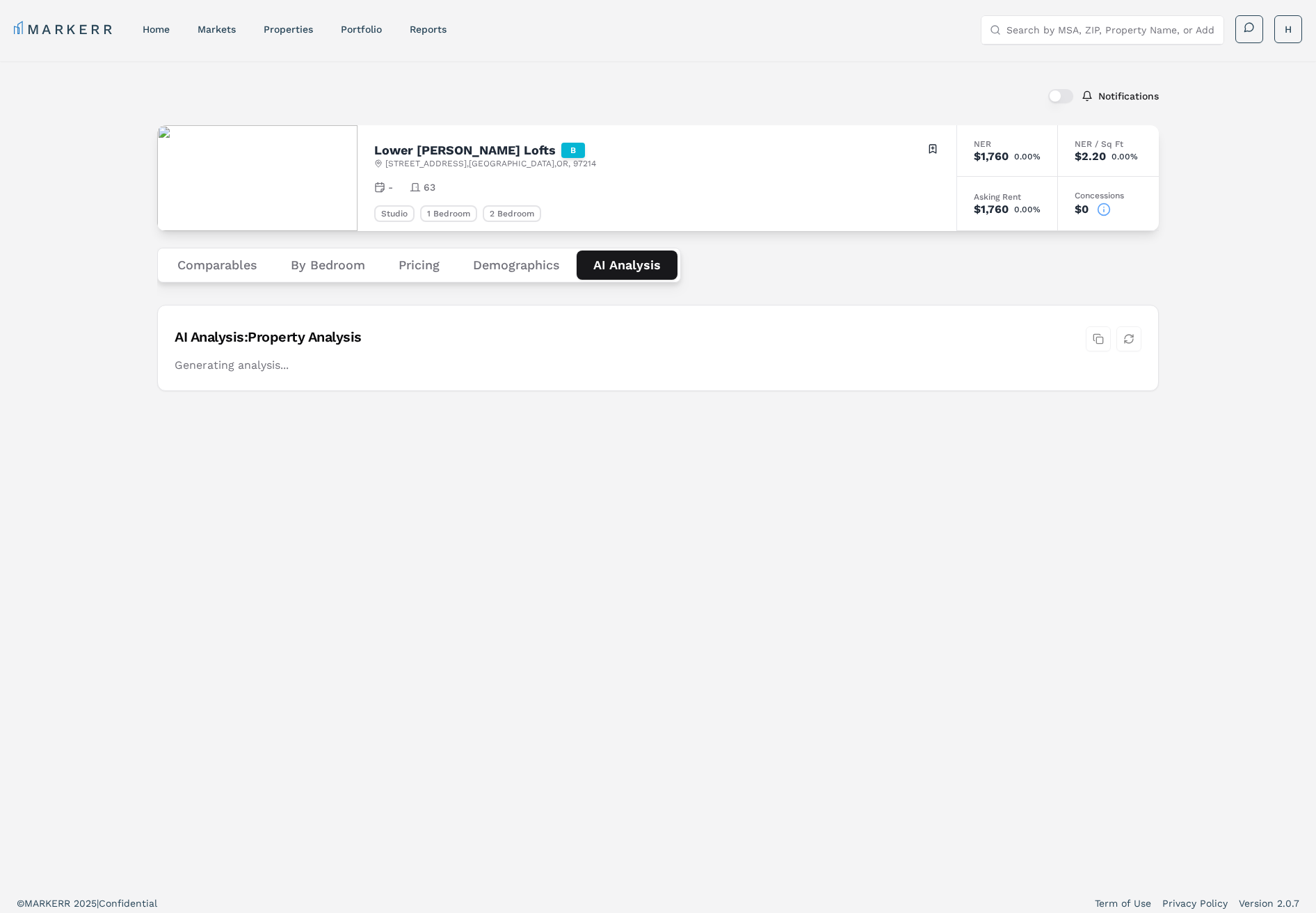
click at [627, 258] on Analysis "AI Analysis" at bounding box center [627, 264] width 101 height 29
click at [399, 260] on button "Pricing" at bounding box center [418, 264] width 74 height 29
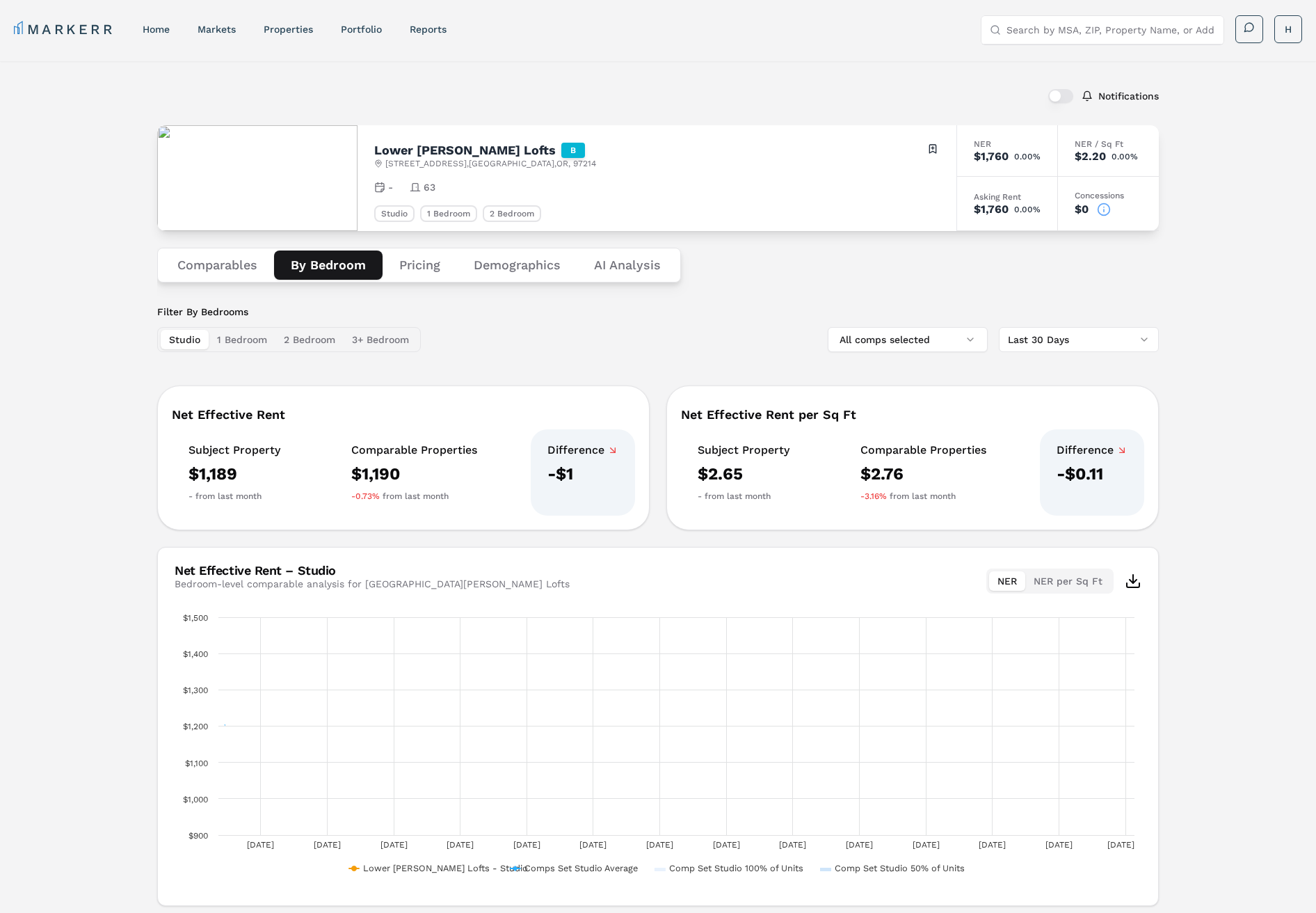
click at [310, 264] on button "By Bedroom" at bounding box center [328, 264] width 109 height 29
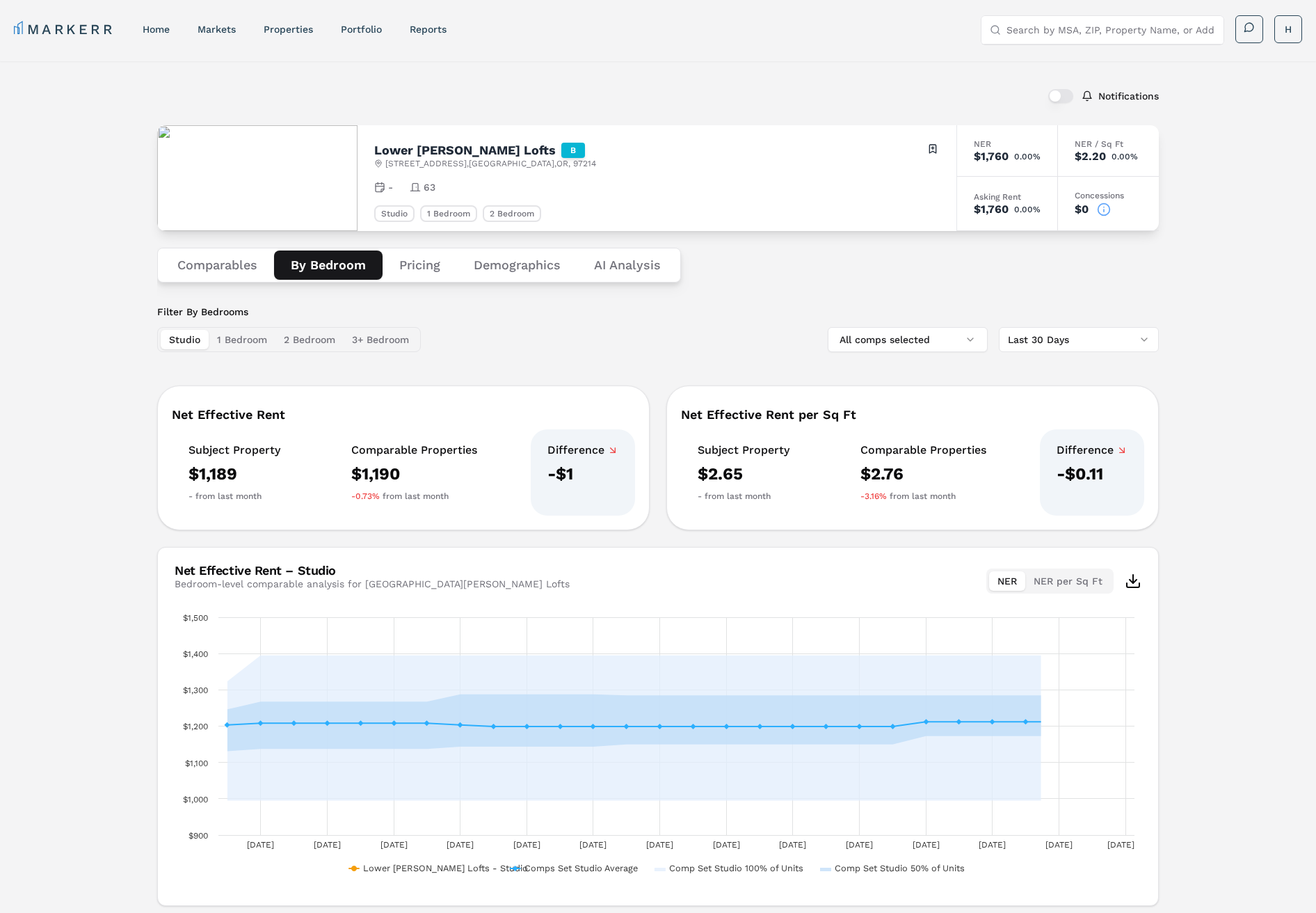
click at [234, 267] on button "Comparables" at bounding box center [217, 264] width 113 height 29
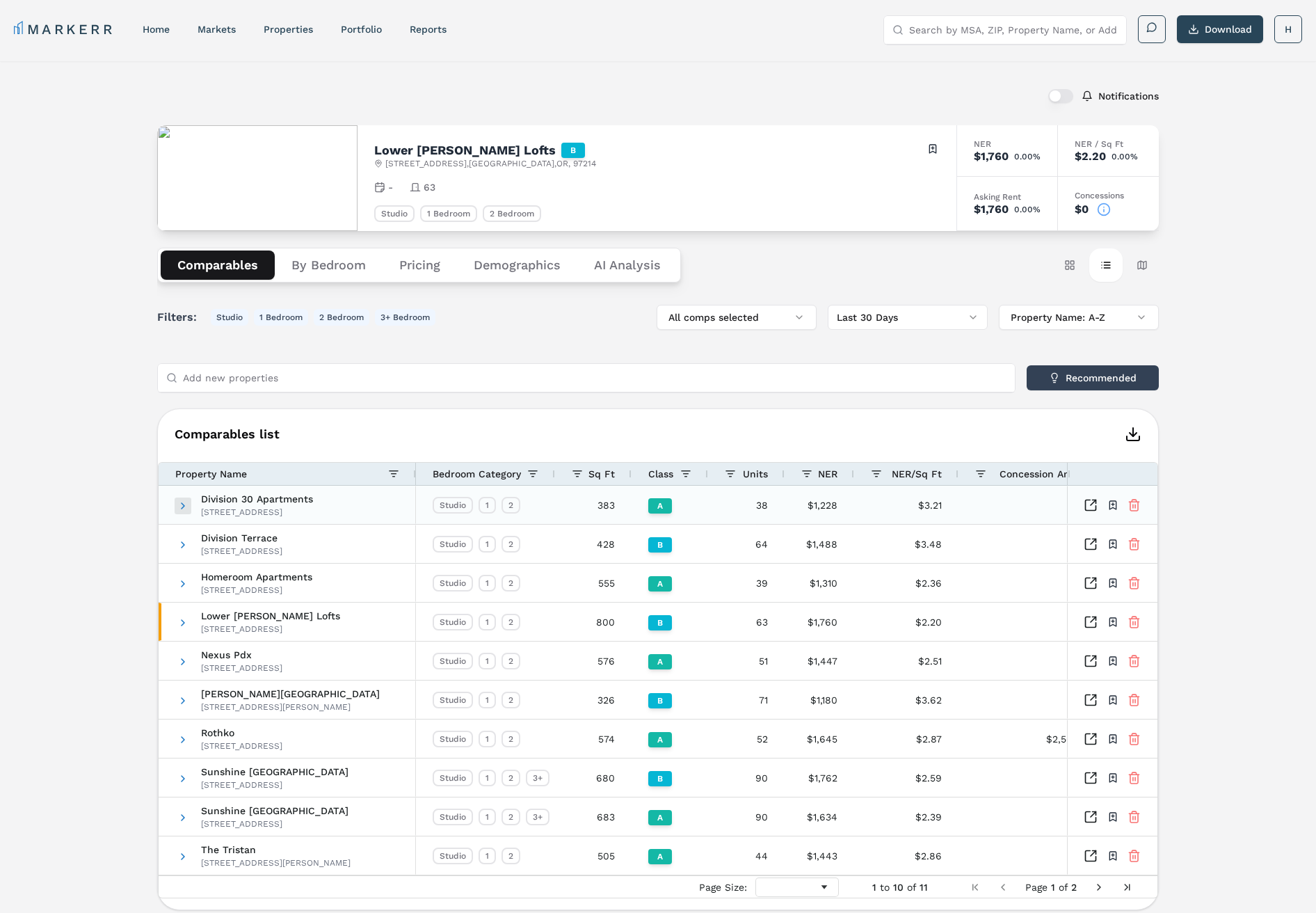
click at [184, 509] on span at bounding box center [183, 506] width 11 height 11
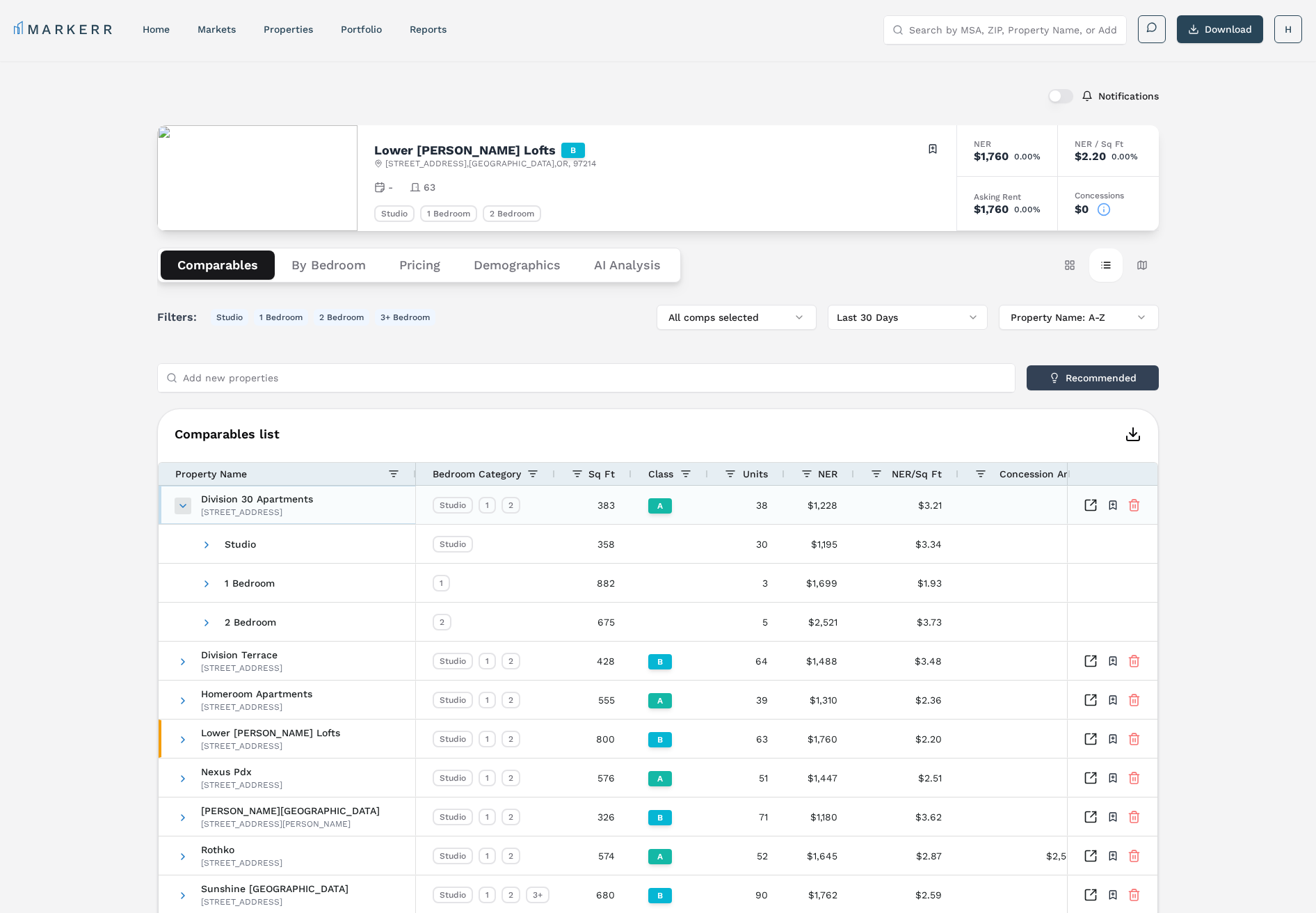
click at [184, 509] on span at bounding box center [183, 506] width 11 height 11
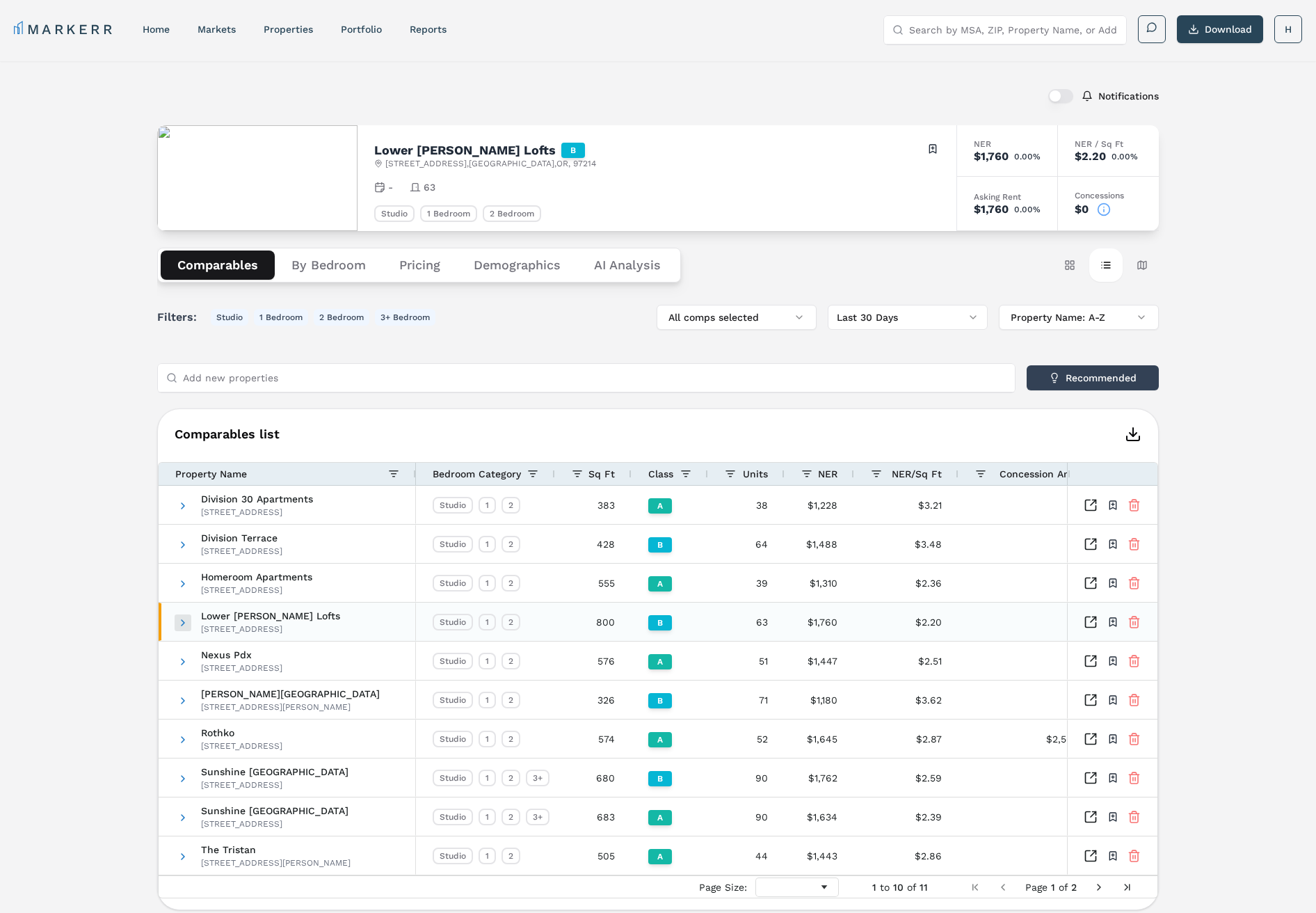
click at [181, 624] on span at bounding box center [183, 623] width 11 height 11
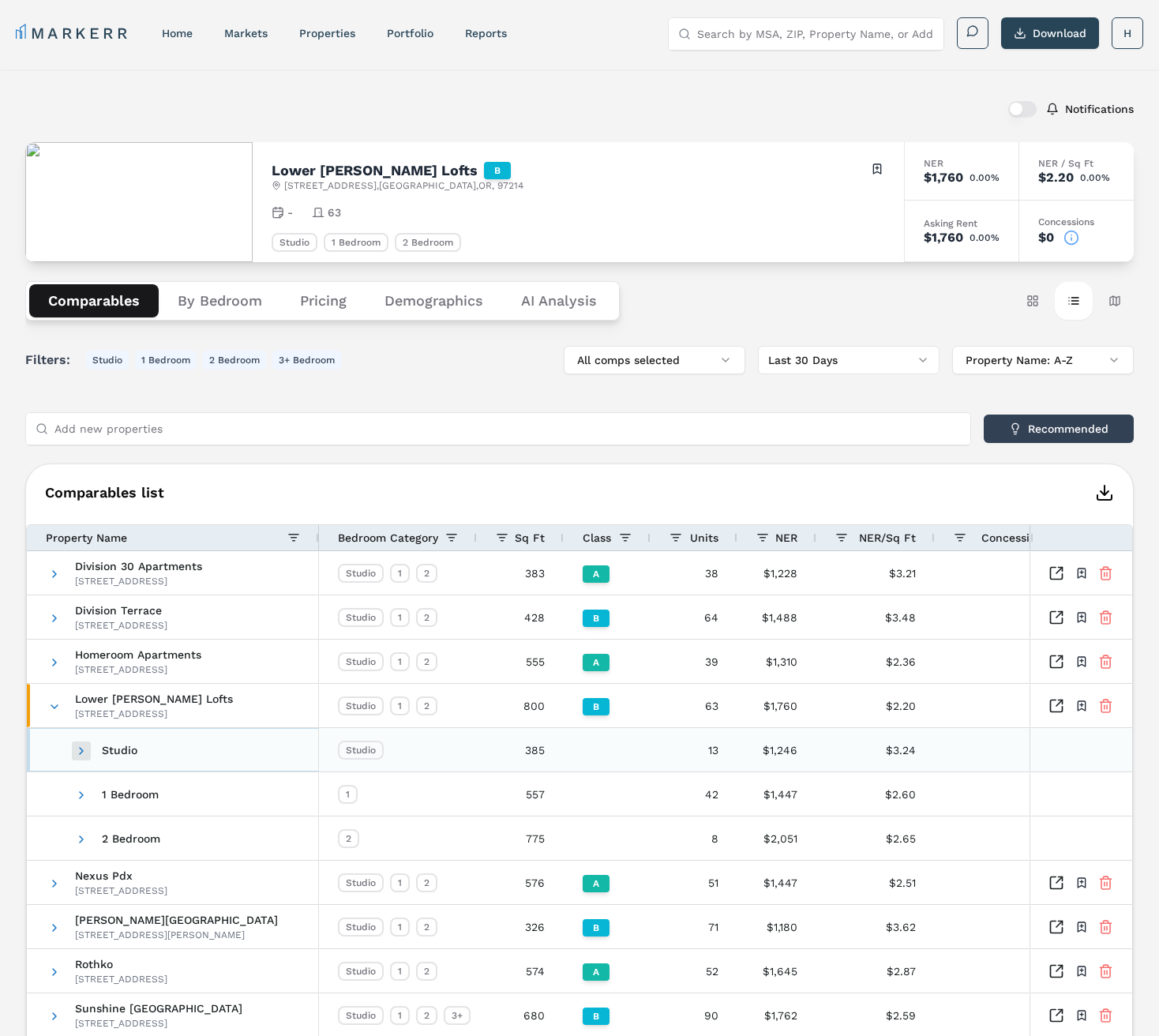
click at [83, 747] on span at bounding box center [82, 751] width 12 height 12
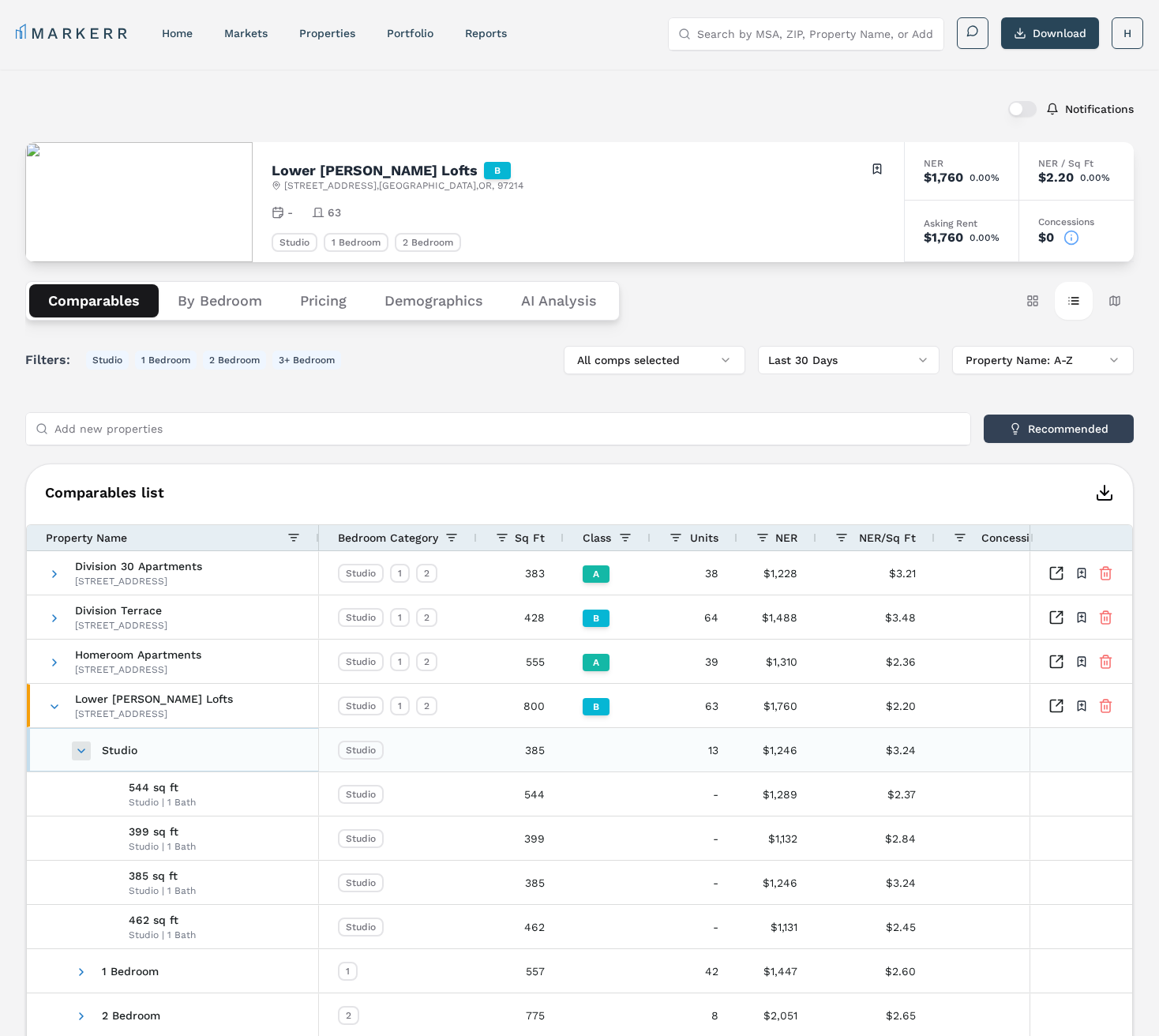
click at [83, 747] on span at bounding box center [82, 751] width 12 height 12
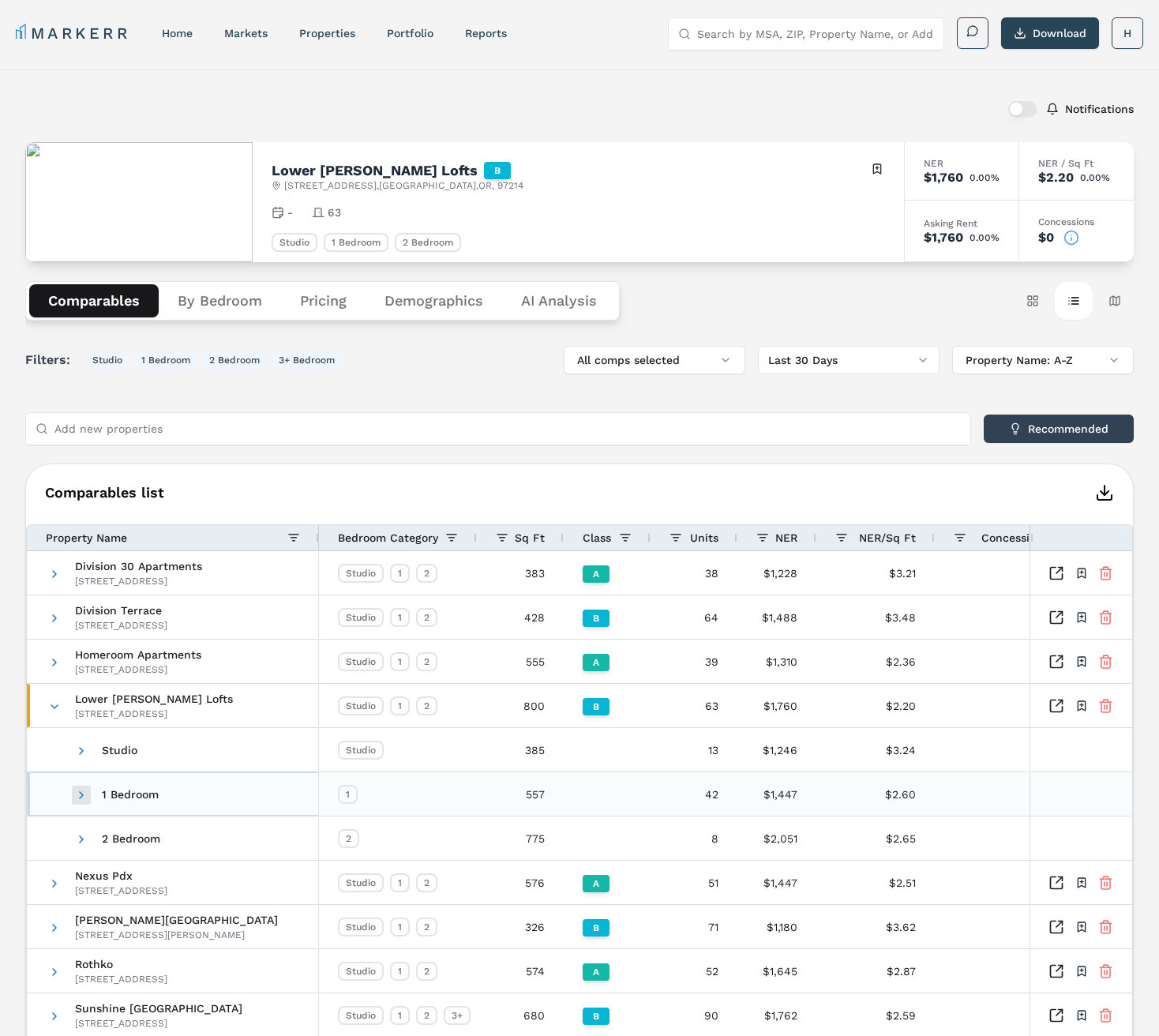
click at [82, 793] on span at bounding box center [82, 795] width 12 height 12
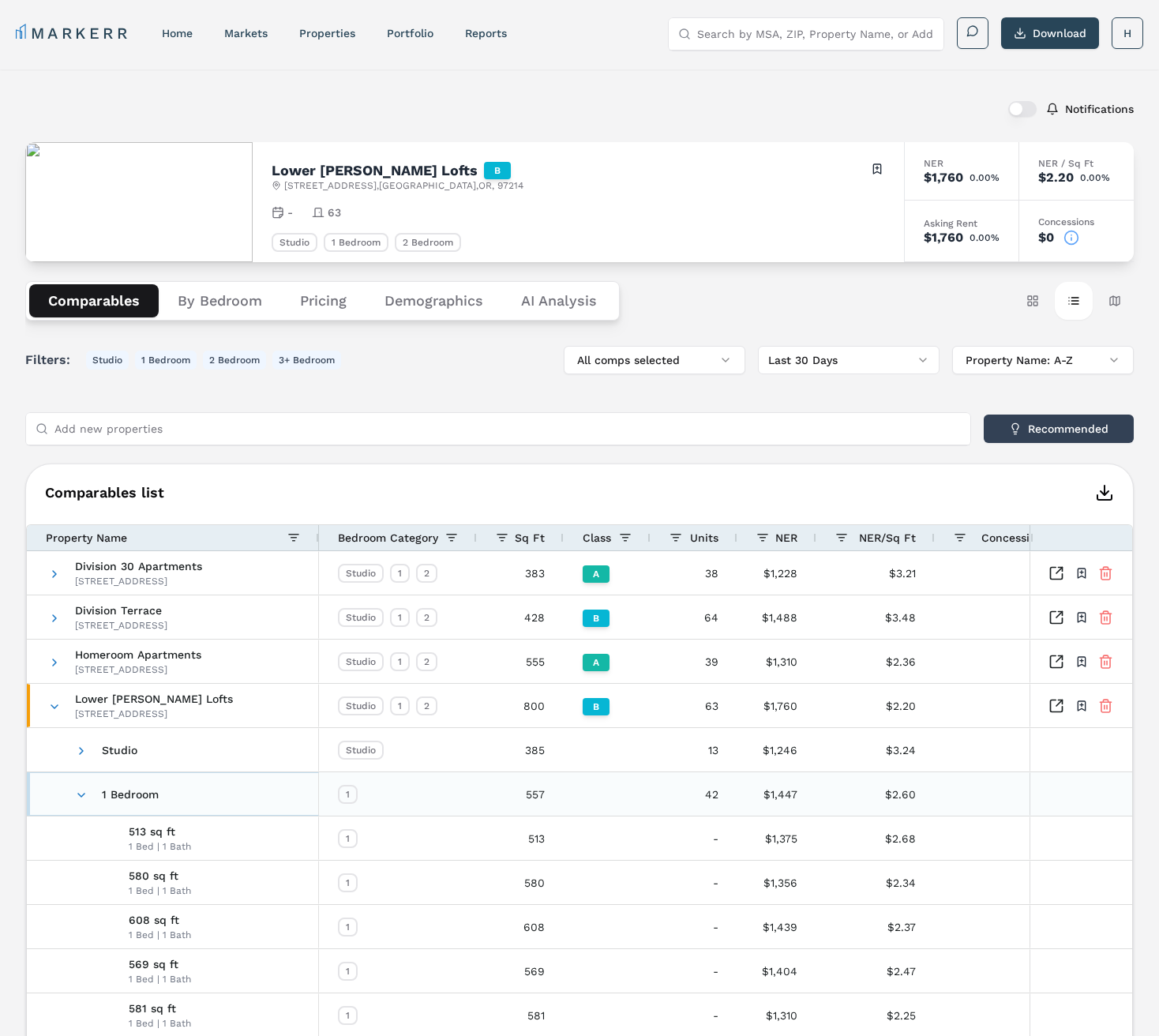
click at [82, 793] on span at bounding box center [82, 795] width 12 height 12
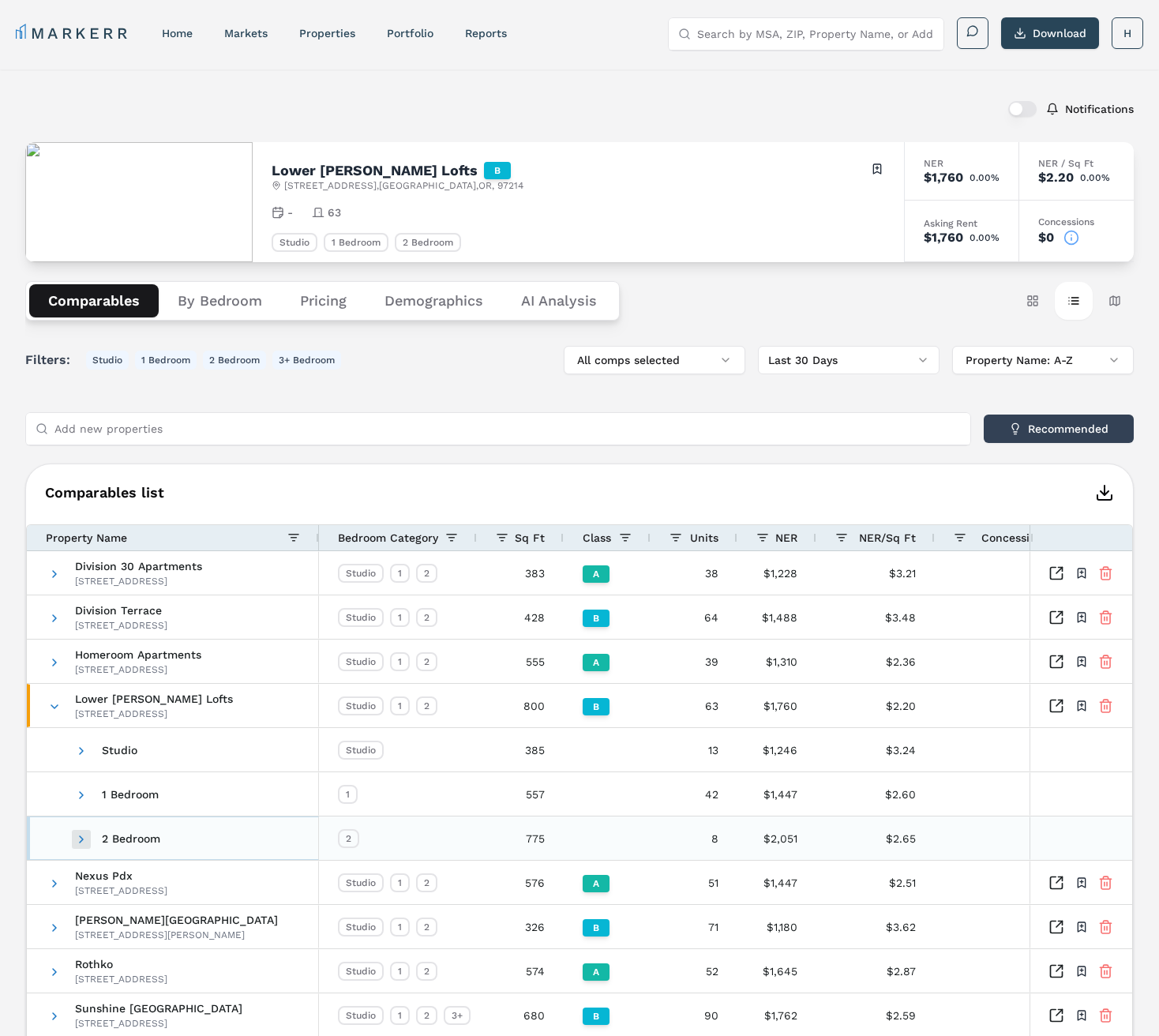
click at [83, 835] on span at bounding box center [82, 840] width 12 height 12
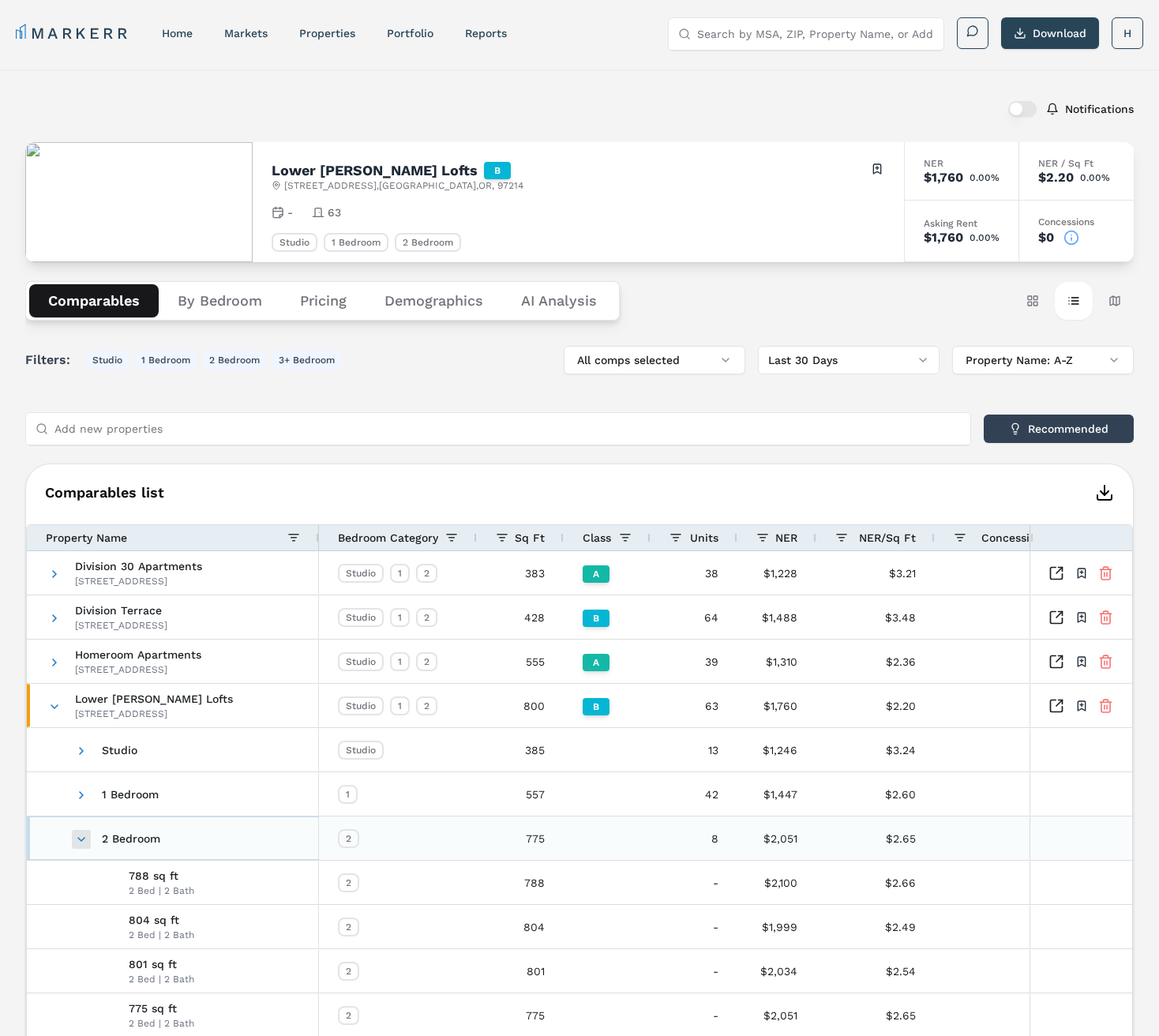
click at [83, 835] on span at bounding box center [82, 840] width 12 height 12
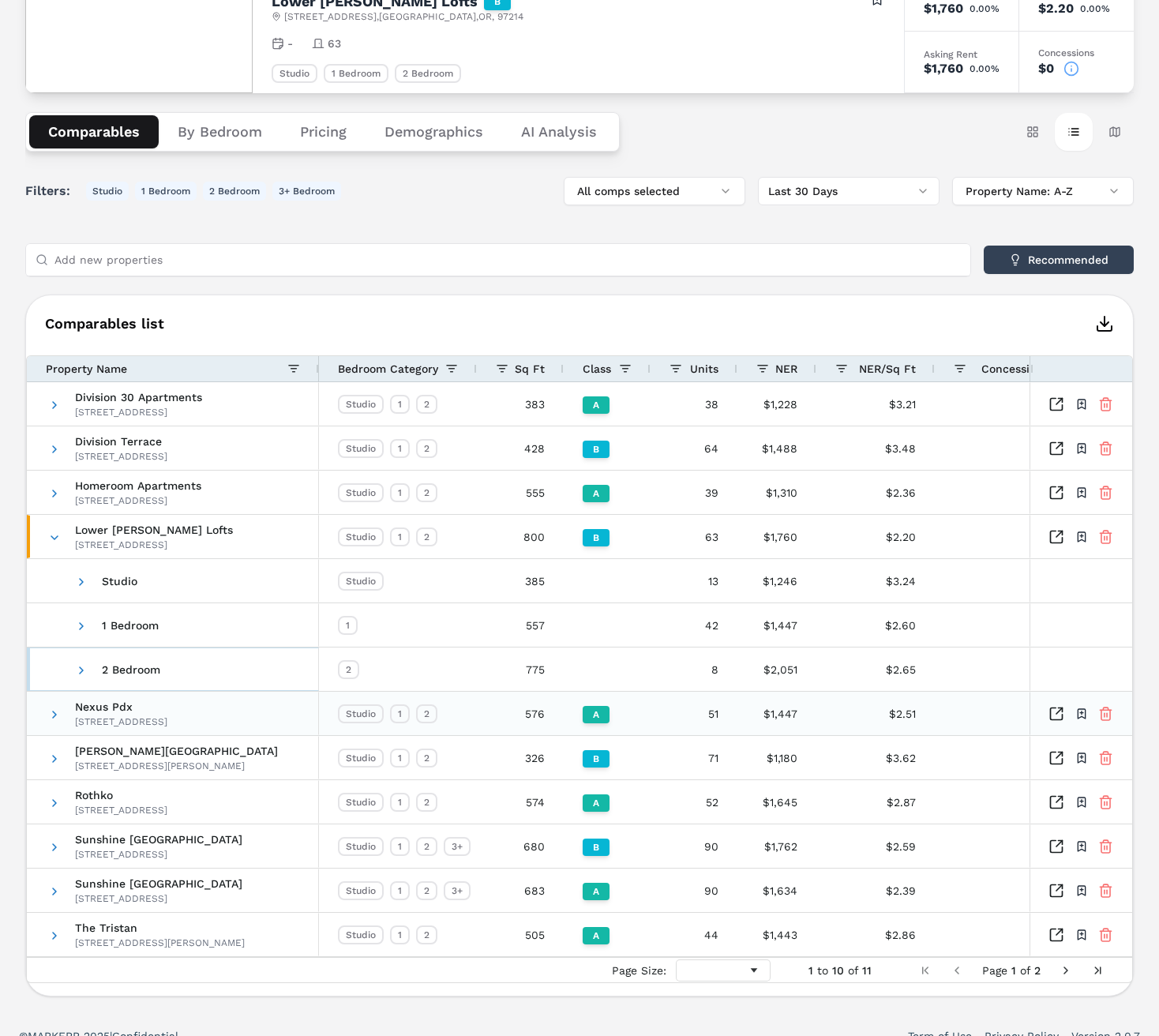
scroll to position [171, 0]
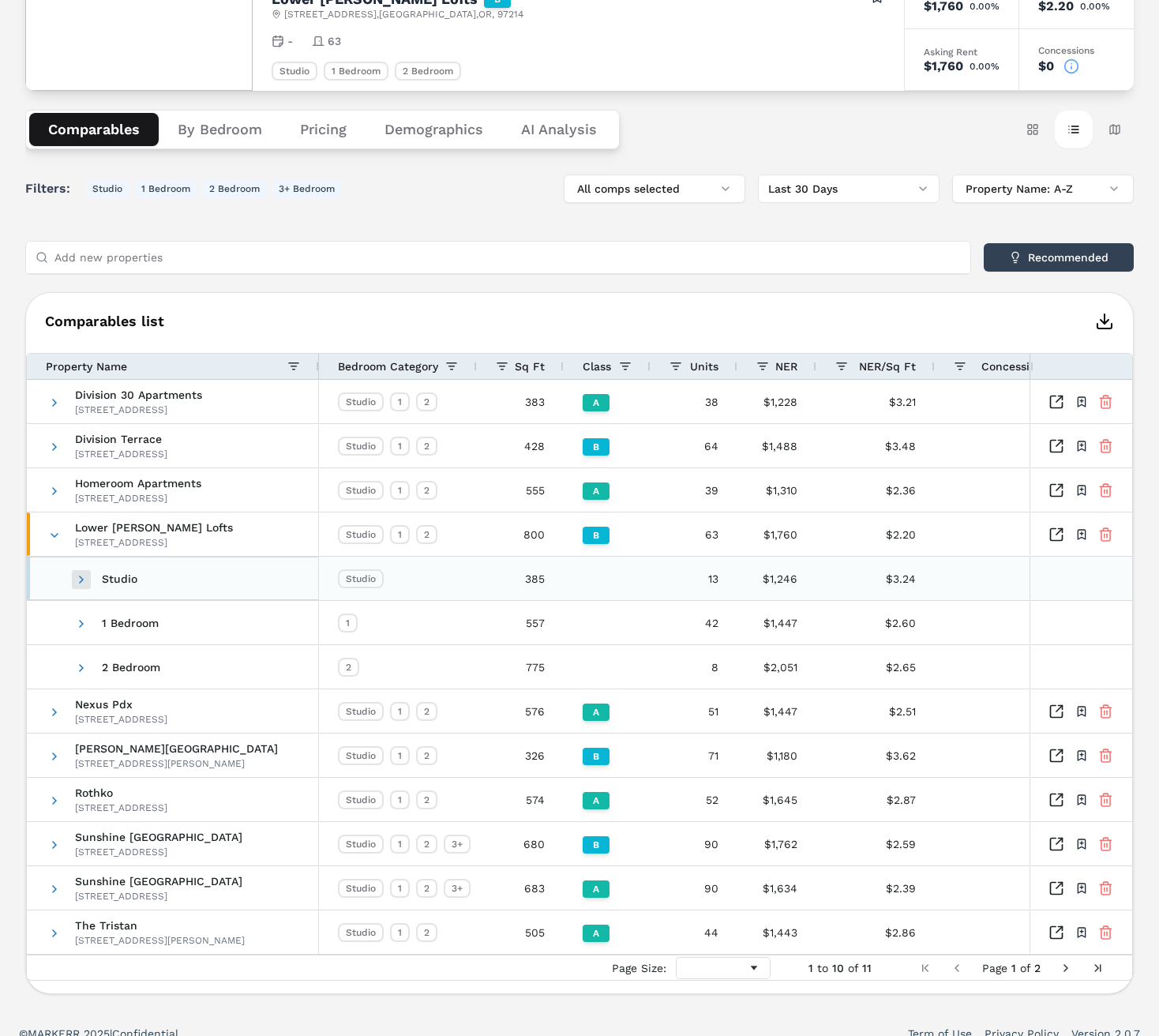
click at [81, 582] on span at bounding box center [82, 580] width 12 height 12
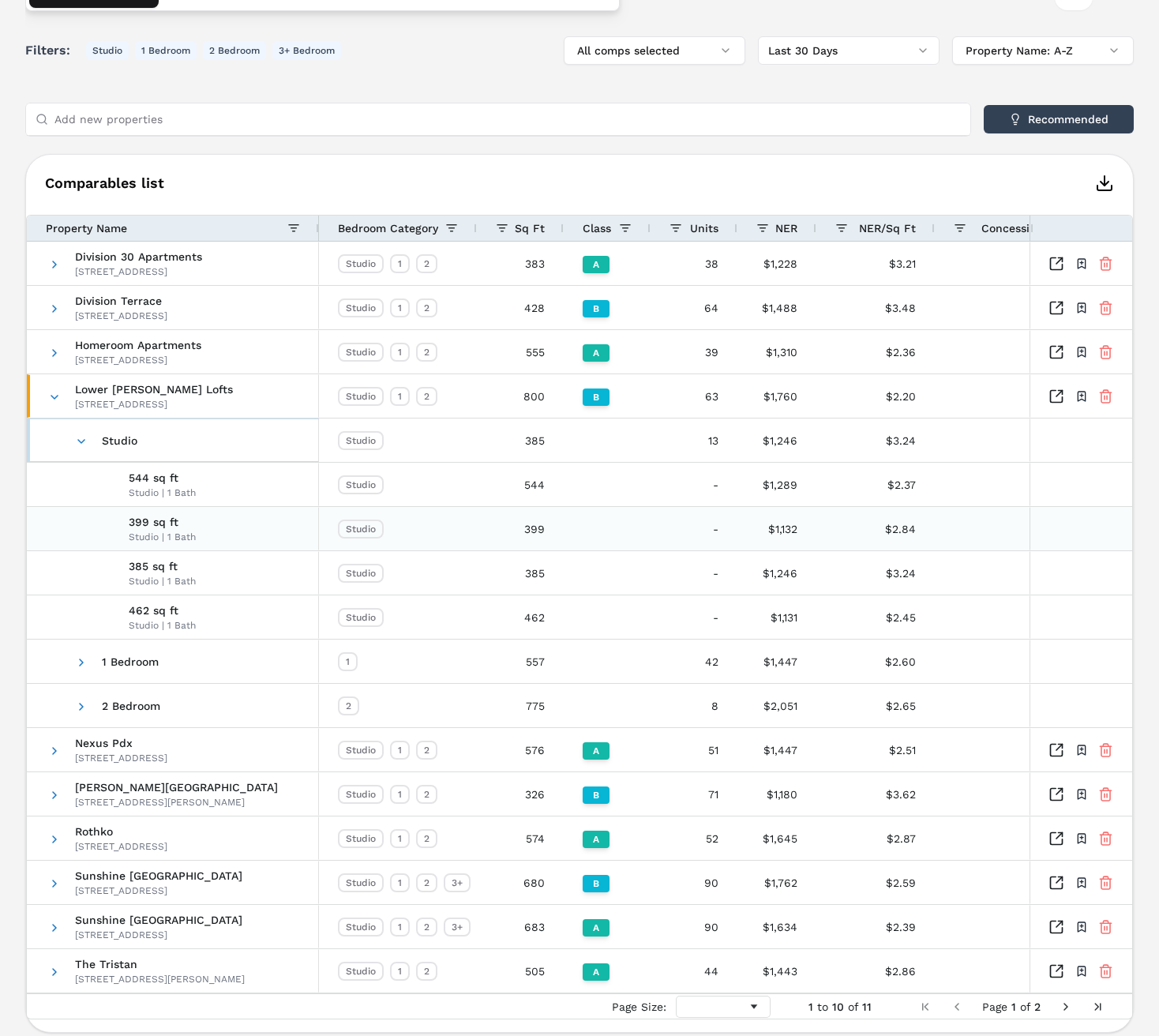
scroll to position [319, 0]
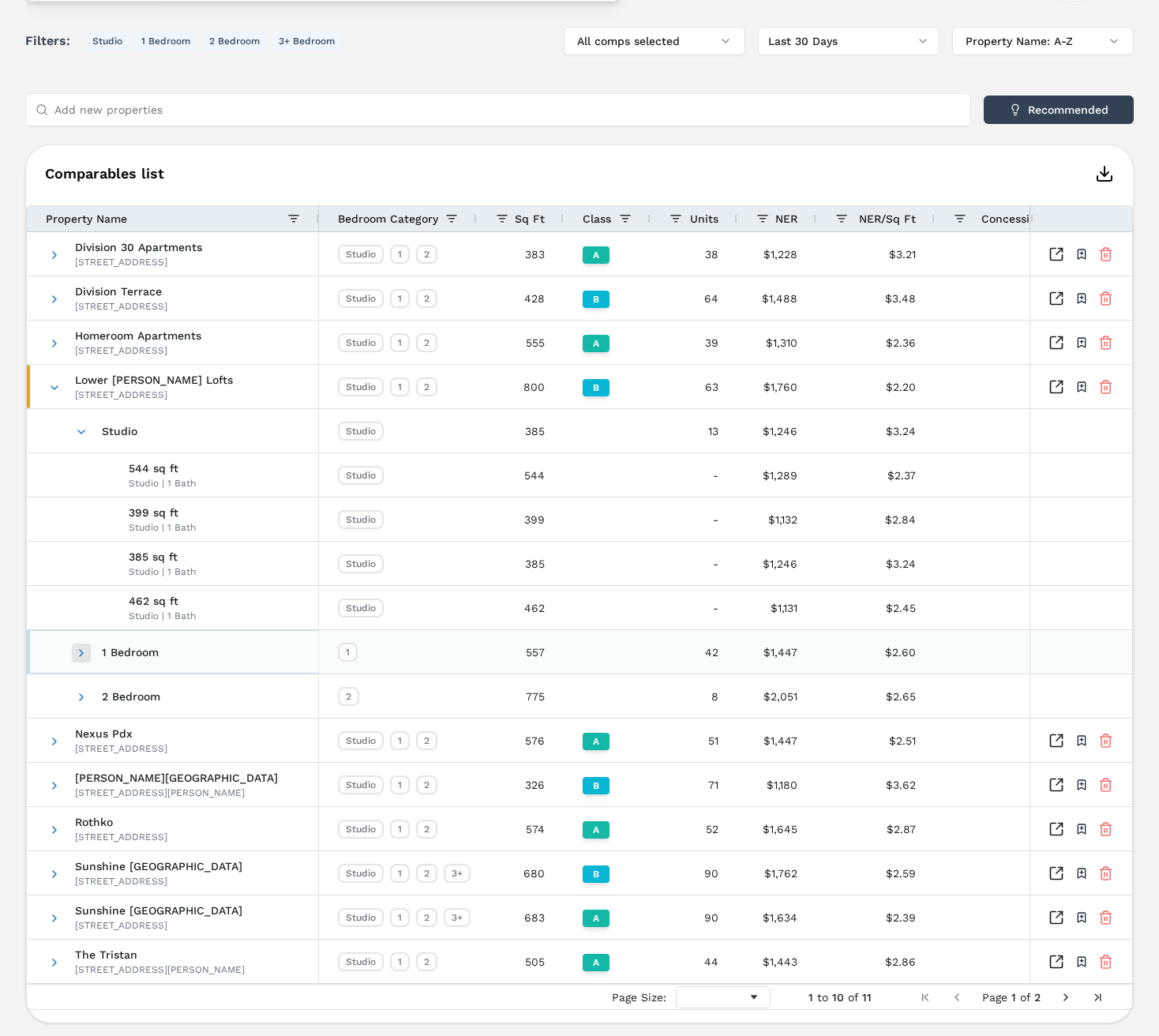
click at [84, 657] on span at bounding box center [82, 653] width 12 height 12
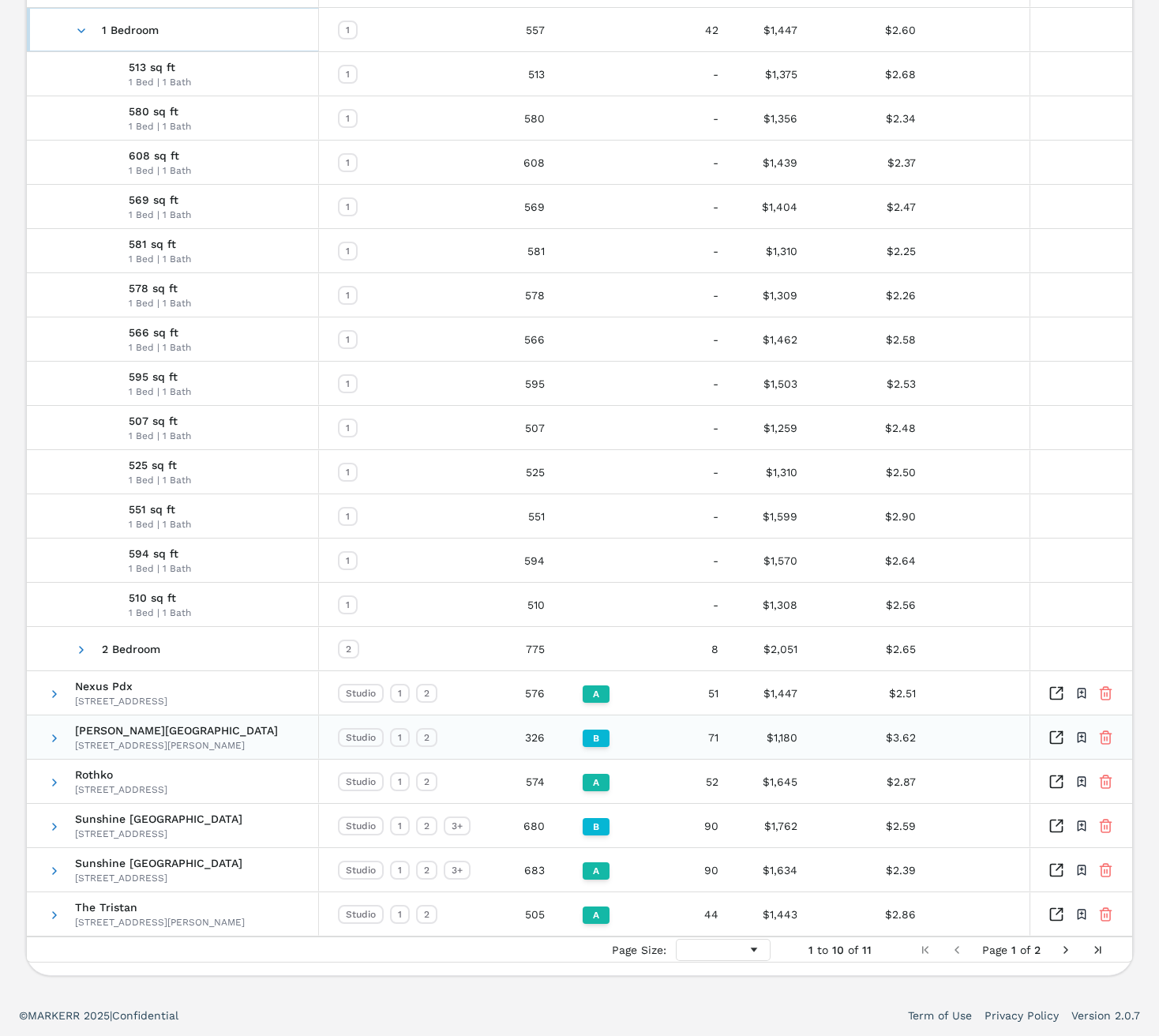
scroll to position [942, 0]
click at [81, 651] on span at bounding box center [82, 650] width 12 height 12
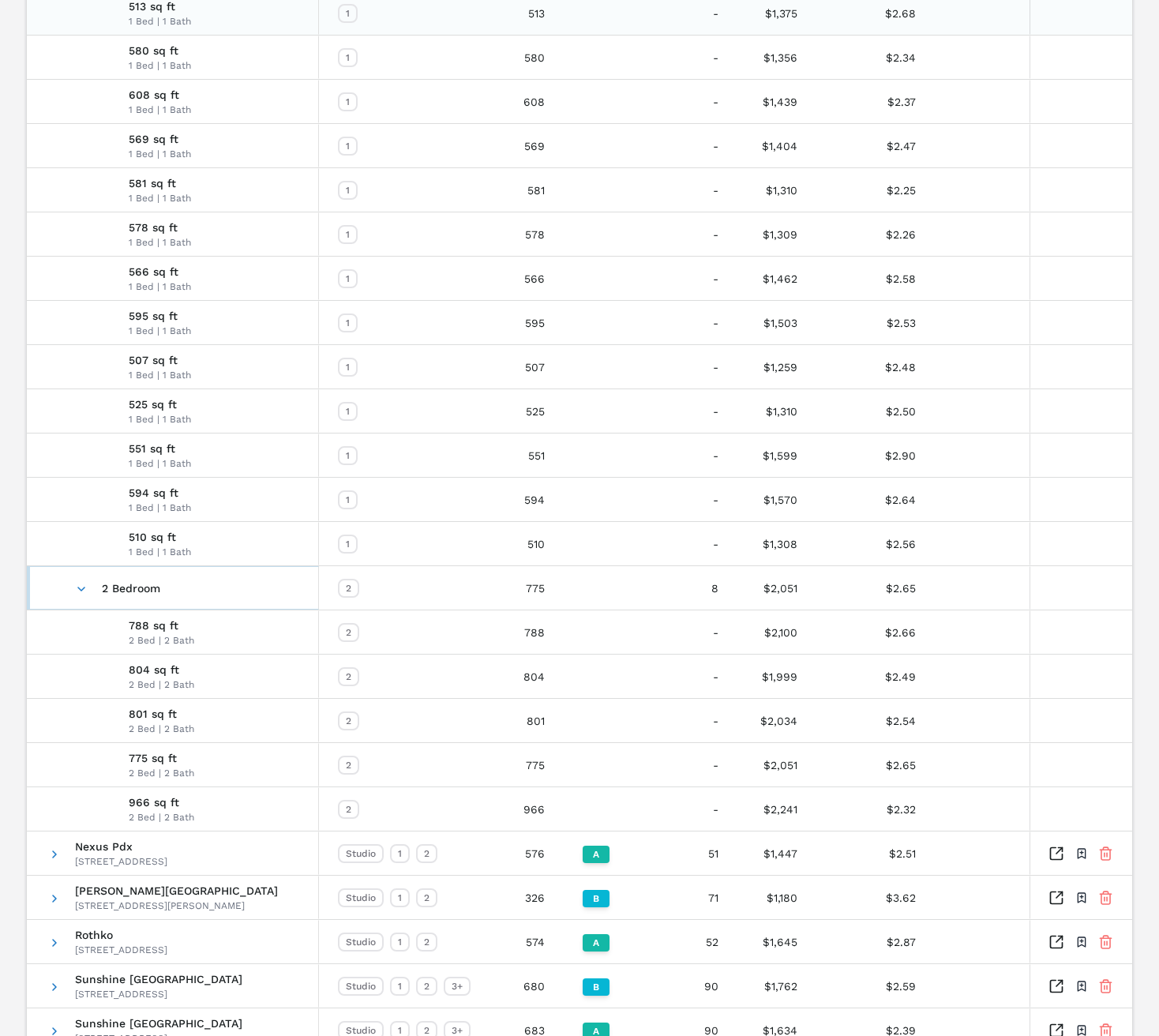
scroll to position [1002, 0]
